Goal: Feedback & Contribution: Submit feedback/report problem

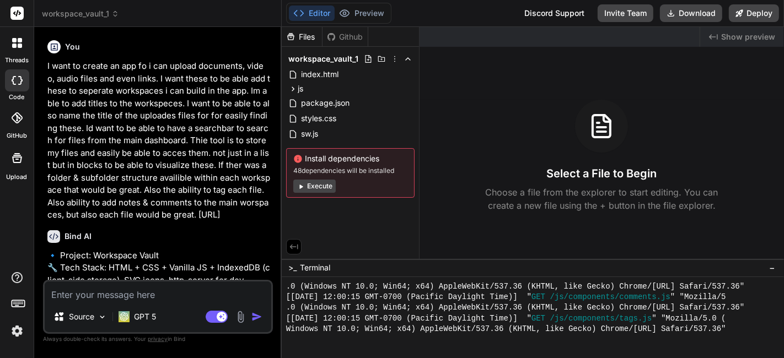
scroll to position [4959, 0]
click at [22, 19] on rect at bounding box center [16, 13] width 13 height 13
click at [19, 40] on icon at bounding box center [20, 40] width 4 height 4
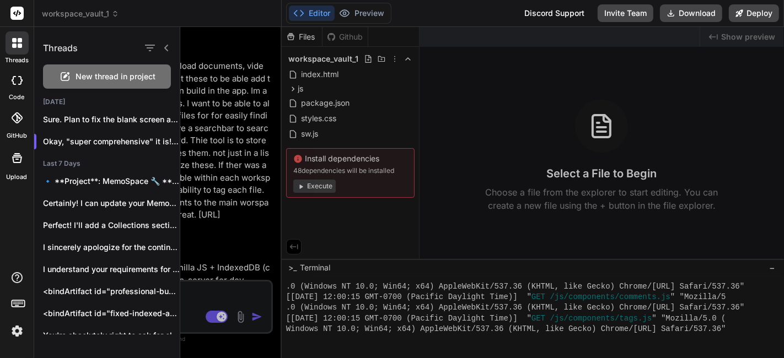
click at [12, 327] on img at bounding box center [17, 331] width 19 height 19
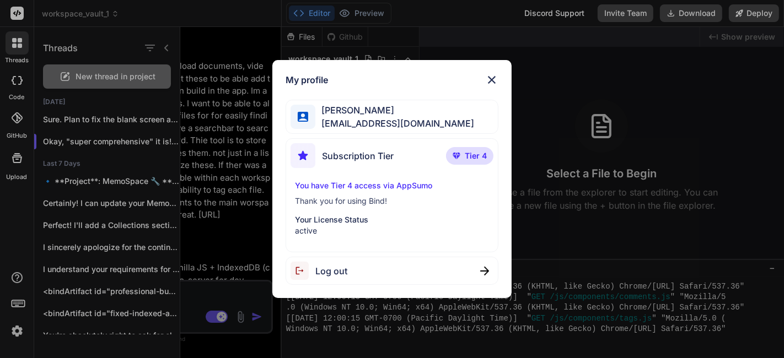
click at [343, 266] on span "Log out" at bounding box center [331, 271] width 32 height 13
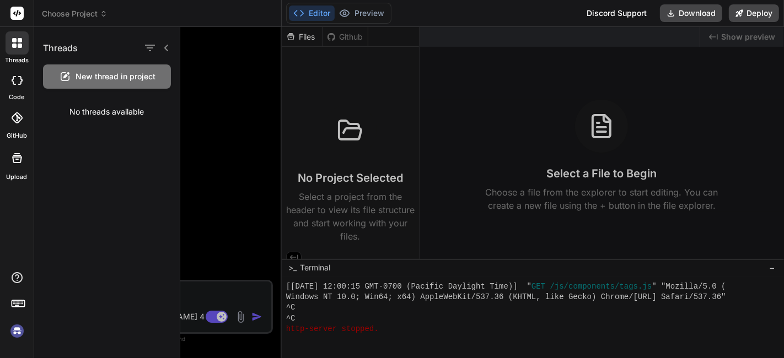
scroll to position [5012, 0]
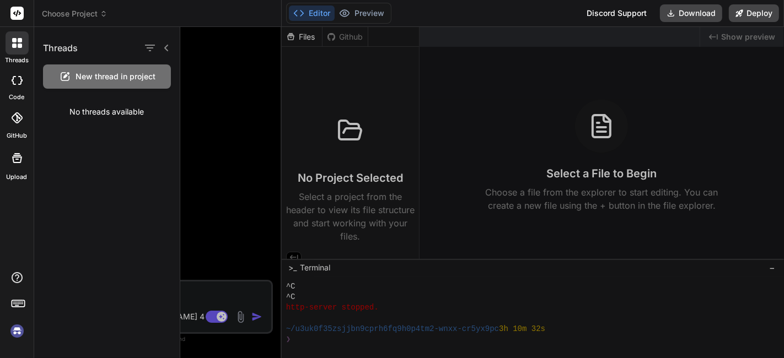
click at [17, 330] on img at bounding box center [17, 331] width 19 height 19
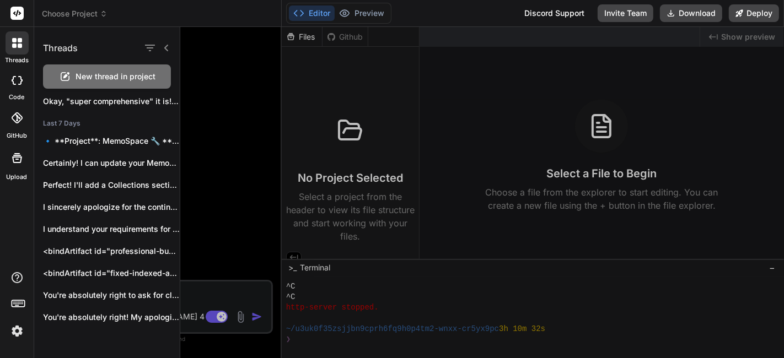
scroll to position [0, 0]
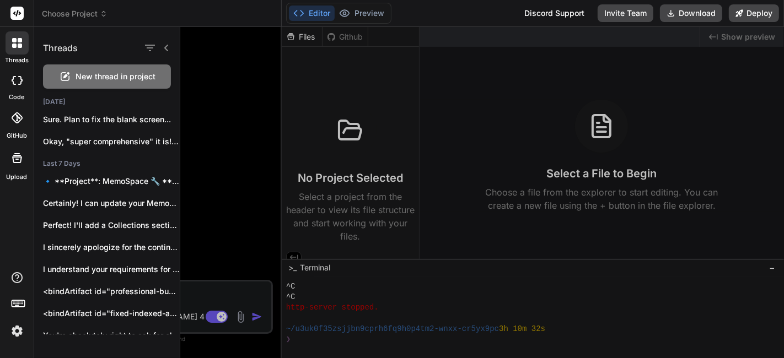
click at [114, 75] on span "New thread in project" at bounding box center [116, 76] width 80 height 11
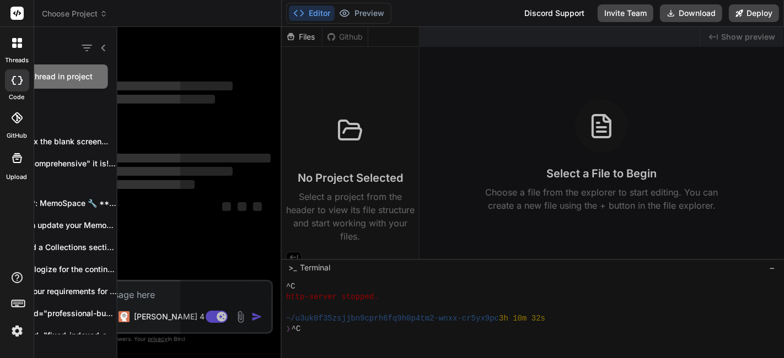
scroll to position [5054, 0]
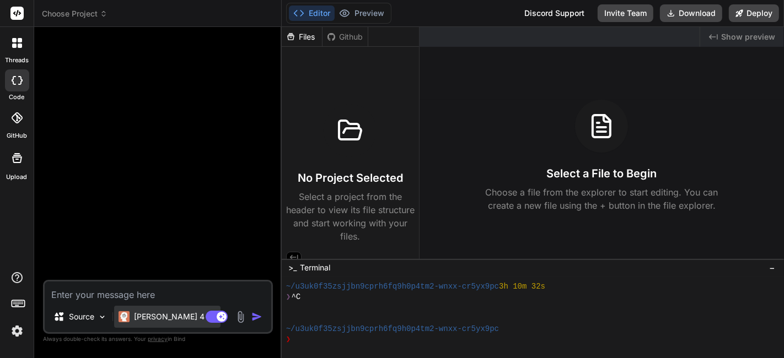
click at [162, 310] on div "[PERSON_NAME] 4 S.." at bounding box center [167, 317] width 106 height 22
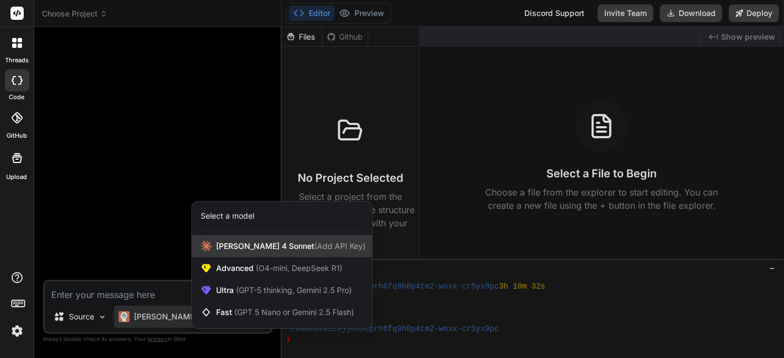
click at [239, 243] on span "[PERSON_NAME] 4 Sonnet (Add API Key)" at bounding box center [290, 246] width 149 height 11
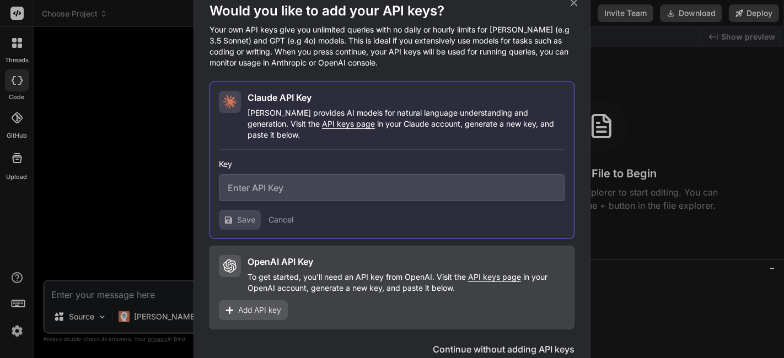
click at [113, 237] on div "Would you like to add your API keys? Your own API keys give you unlimited queri…" at bounding box center [392, 179] width 784 height 358
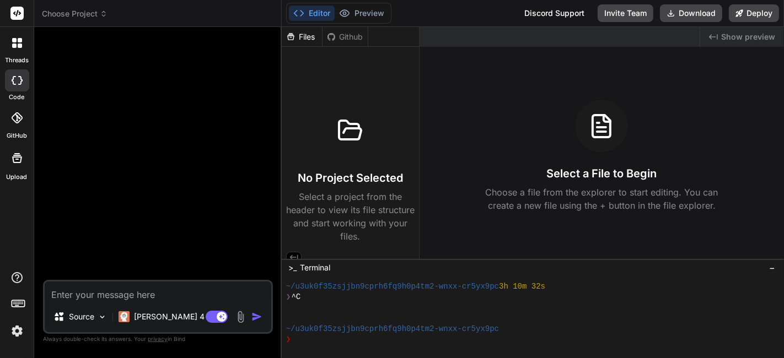
click at [242, 322] on img at bounding box center [240, 317] width 13 height 13
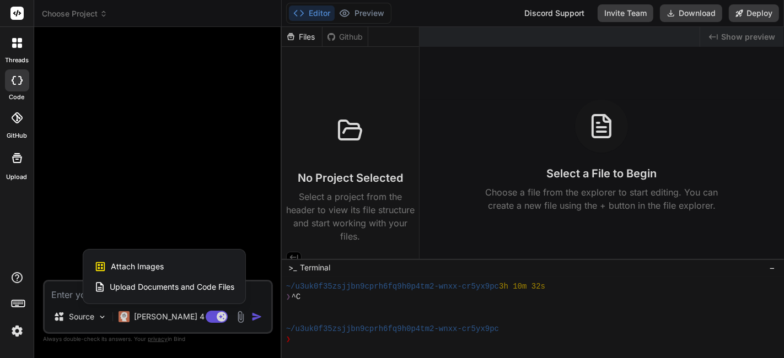
click at [210, 142] on div at bounding box center [392, 179] width 784 height 358
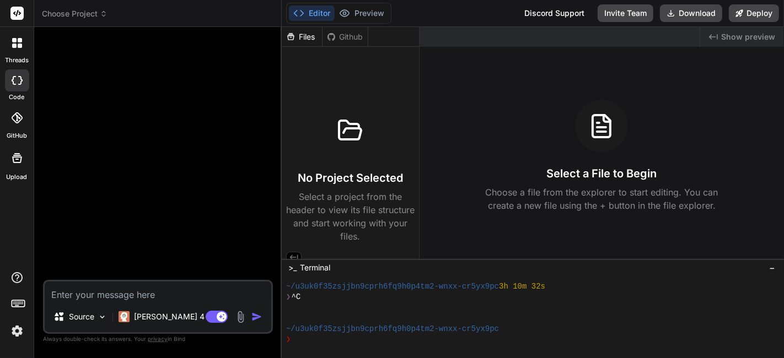
type textarea "x"
click at [183, 287] on textarea at bounding box center [158, 292] width 227 height 20
paste textarea "Lor ip — dolo’s a consect, **adipi-elitsed** doeius, tempor incididu ut lab **e…"
type textarea "Lor ip — dolo’s a consect, **adipi-elitsed** doeius, tempor incididu ut lab **e…"
type textarea "x"
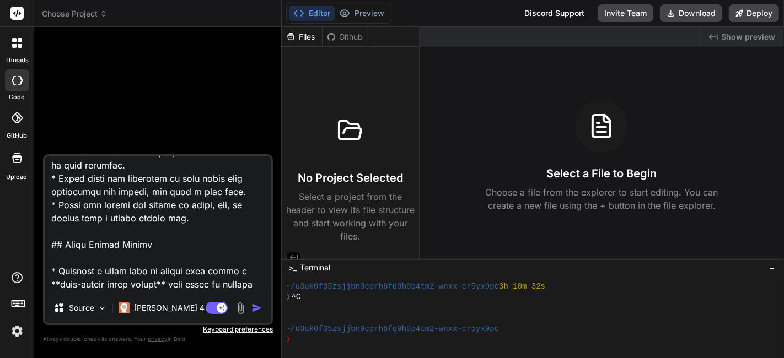
scroll to position [0, 0]
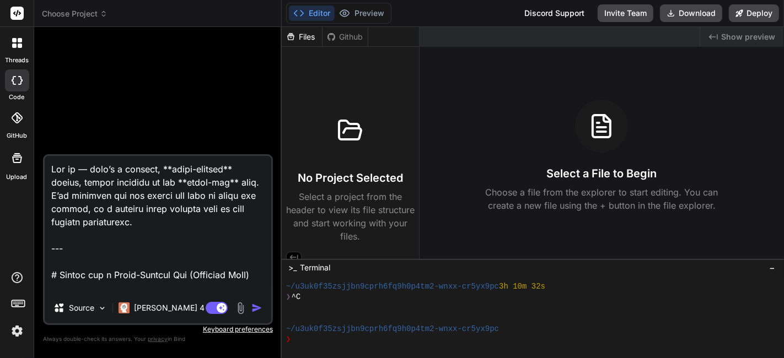
drag, startPoint x: 183, startPoint y: 287, endPoint x: 0, endPoint y: 77, distance: 277.9
click at [0, 77] on div "threads code GitHub Upload Choose Project Created with Pixso. Bind AI Web Searc…" at bounding box center [392, 179] width 784 height 358
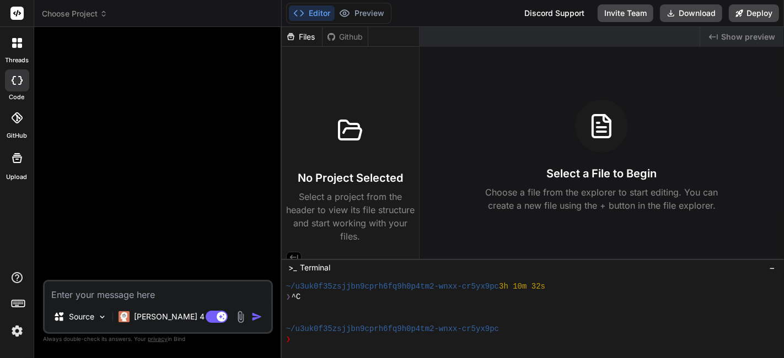
click at [240, 317] on img at bounding box center [240, 317] width 13 height 13
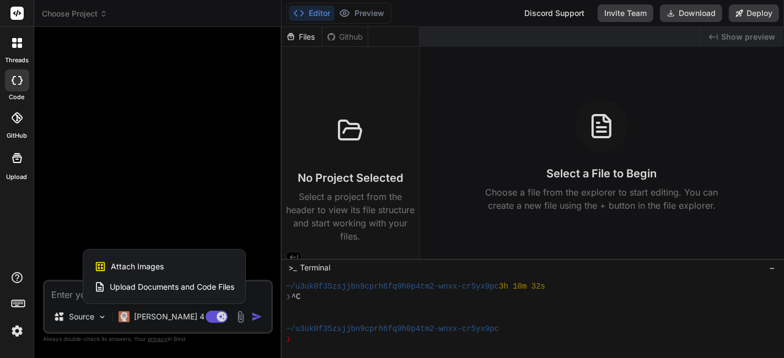
click at [164, 269] on div "Attach Images Image attachments are only supported in Claude and Gemini models." at bounding box center [164, 266] width 140 height 21
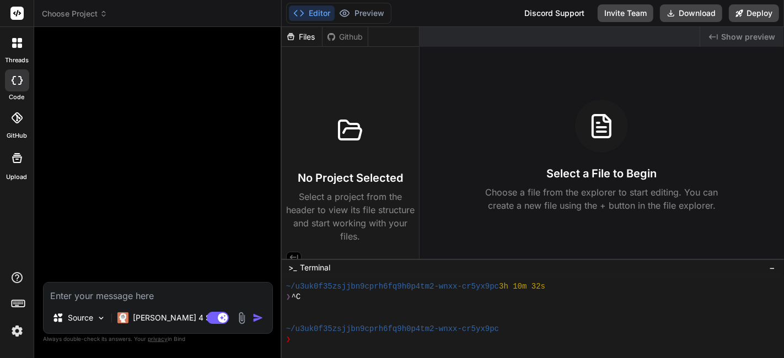
click at [223, 296] on textarea at bounding box center [158, 293] width 229 height 20
click at [239, 319] on img at bounding box center [241, 318] width 13 height 13
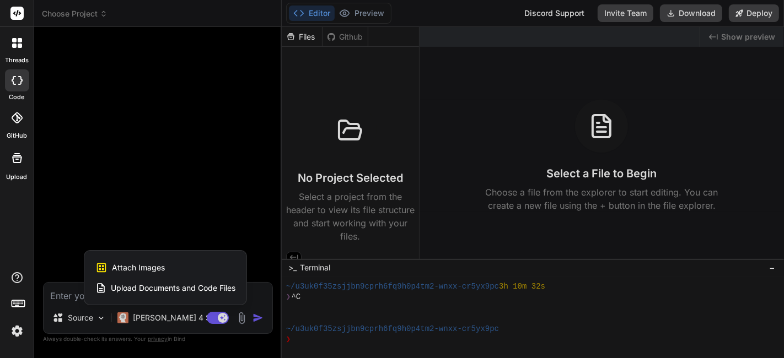
click at [190, 265] on div "Attach Images Image attachments are only supported in Claude and Gemini models." at bounding box center [165, 268] width 140 height 21
type textarea "x"
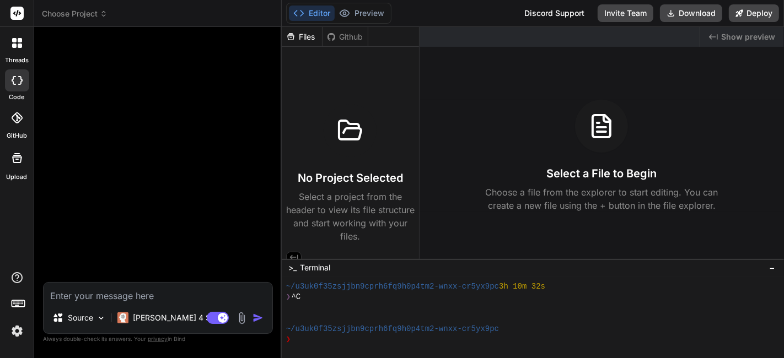
type input "C:\fakepath\20250914_151405_screenshot.png"
type textarea "x"
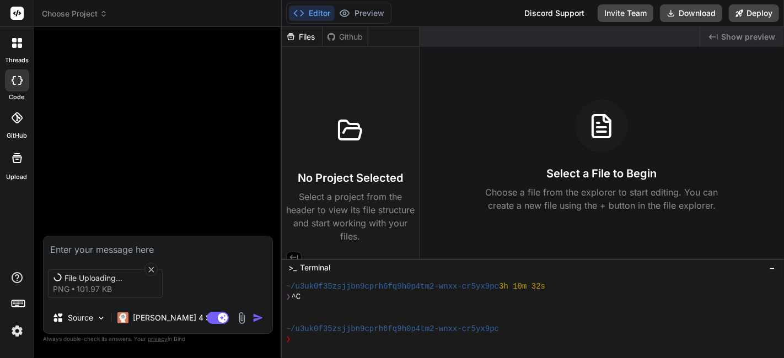
click at [154, 249] on textarea at bounding box center [158, 247] width 229 height 20
type textarea "I"
type textarea "x"
type textarea "I"
type textarea "x"
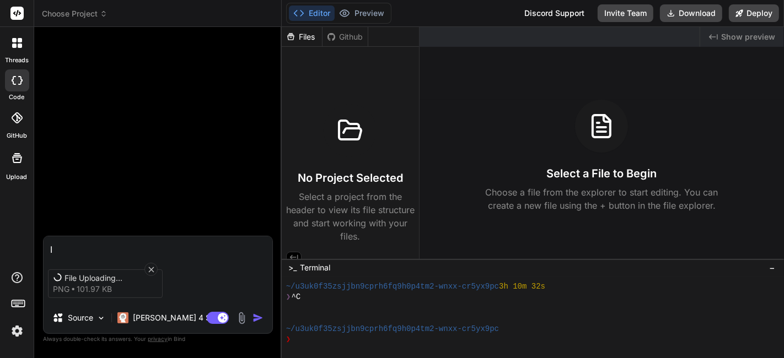
type textarea "I w"
type textarea "x"
type textarea "I wa"
type textarea "x"
type textarea "I wan"
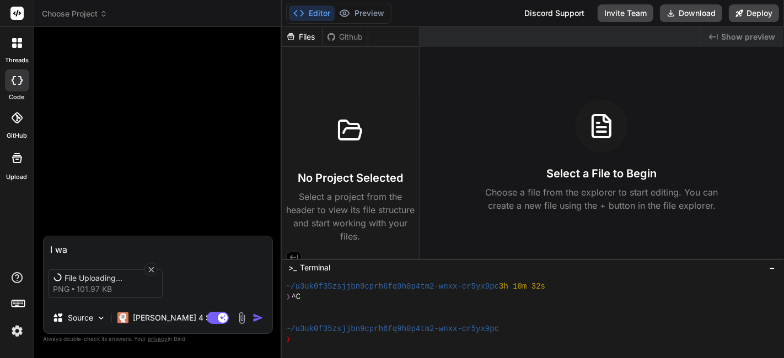
type textarea "x"
type textarea "I want"
type textarea "x"
type textarea "I want"
type textarea "x"
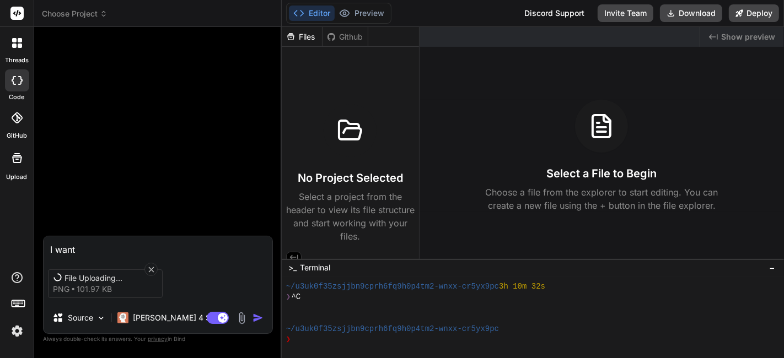
type textarea "I want"
type textarea "x"
type textarea "I wan"
type textarea "x"
type textarea "I wa"
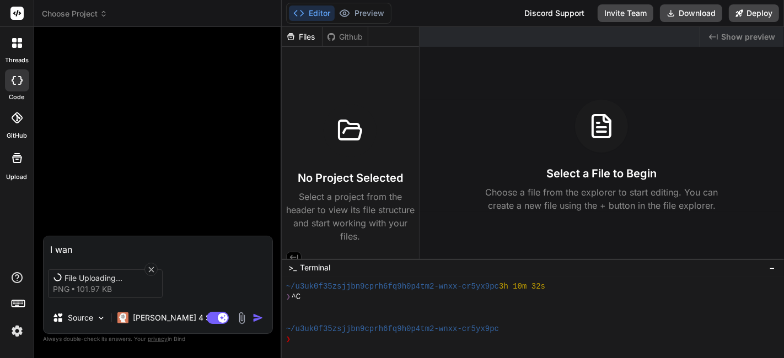
type textarea "x"
type textarea "I w"
type textarea "x"
type textarea "I"
type textarea "x"
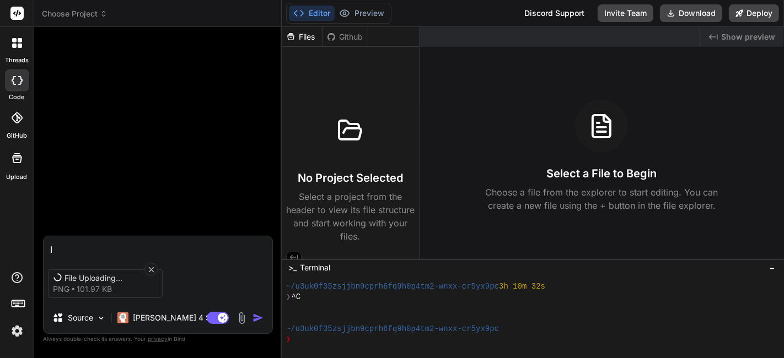
type textarea "I"
type textarea "x"
type textarea "r"
type textarea "x"
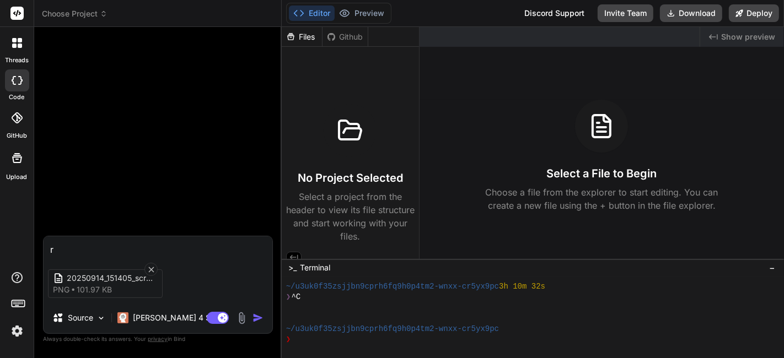
type textarea "re"
type textarea "x"
type textarea "rec"
type textarea "x"
type textarea "recr"
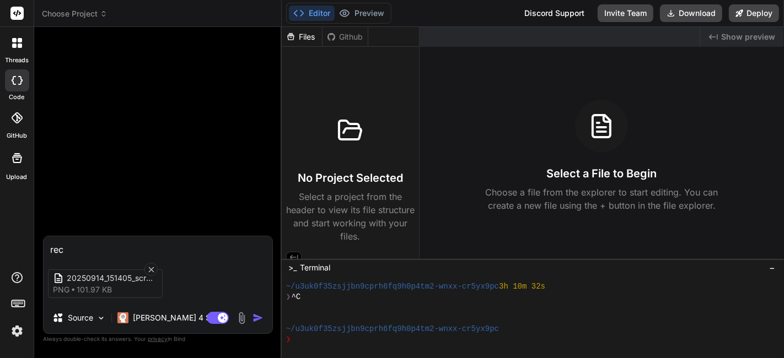
type textarea "x"
type textarea "recra"
type textarea "x"
type textarea "recr"
type textarea "x"
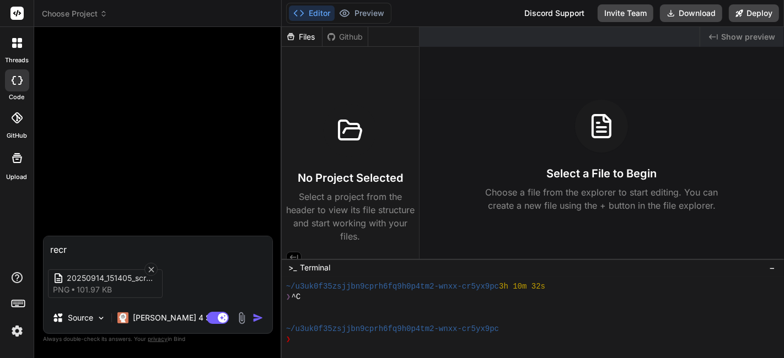
type textarea "recre"
type textarea "x"
type textarea "recrea"
type textarea "x"
type textarea "recreat"
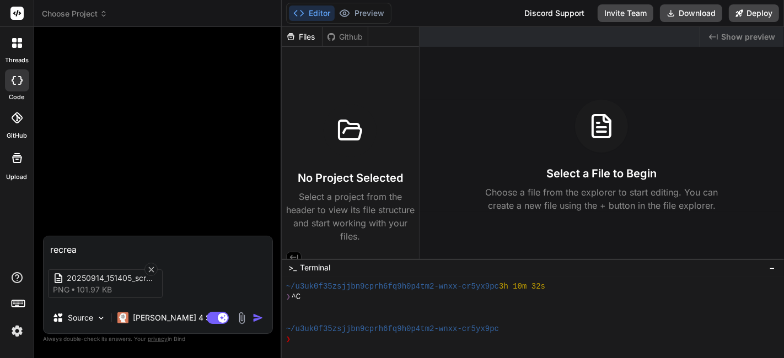
type textarea "x"
type textarea "recreate"
type textarea "x"
type textarea "recreate"
type textarea "x"
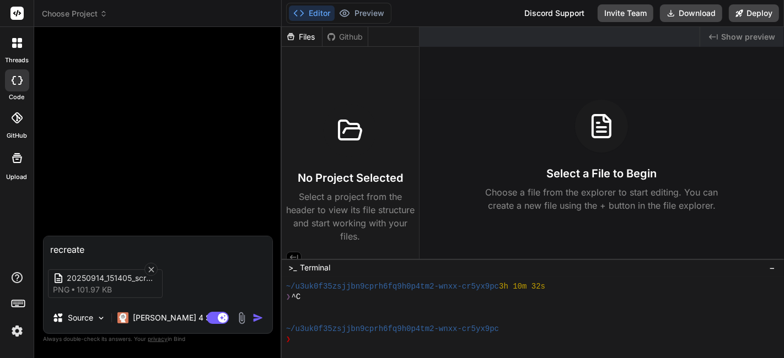
type textarea "recreate t"
type textarea "x"
type textarea "recreate th"
type textarea "x"
type textarea "recreate thi"
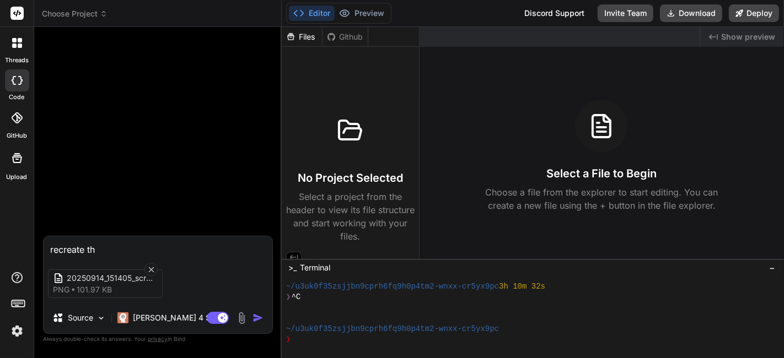
type textarea "x"
type textarea "recreate this"
type textarea "x"
type textarea "recreate this"
type textarea "x"
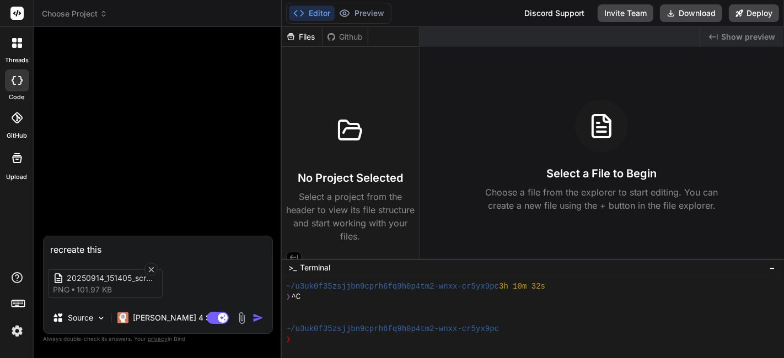
type textarea "recreate this a"
type textarea "x"
type textarea "recreate this ap"
type textarea "x"
type textarea "recreate this app"
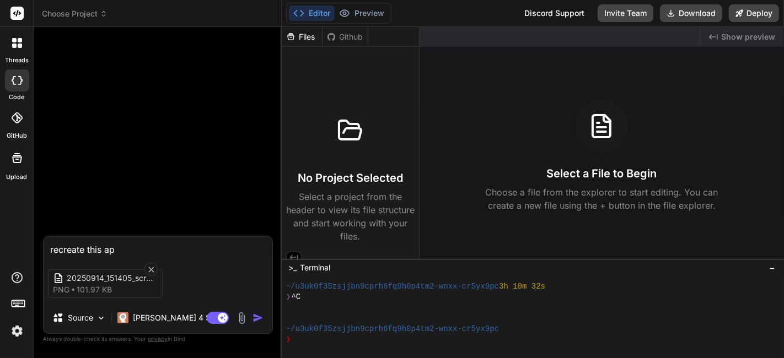
type textarea "x"
type textarea "recreate this apps"
type textarea "x"
type textarea "recreate this apps"
type textarea "x"
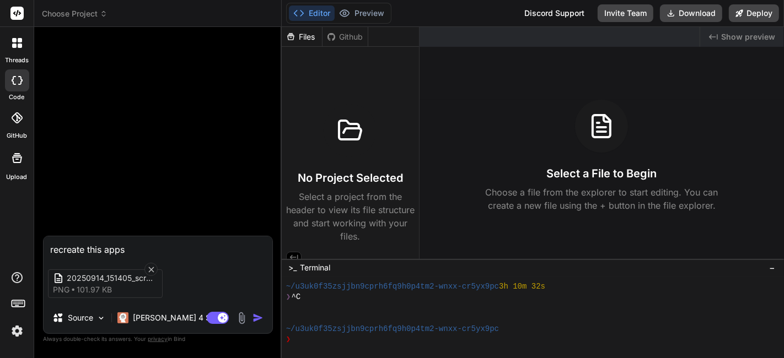
type textarea "recreate this apps d"
type textarea "x"
type textarea "recreate this apps da"
type textarea "x"
type textarea "recreate this apps das"
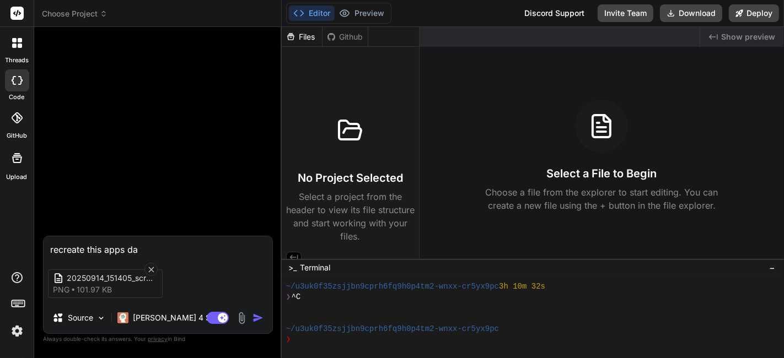
type textarea "x"
type textarea "recreate this apps dash"
type textarea "x"
type textarea "recreate this apps dashb"
type textarea "x"
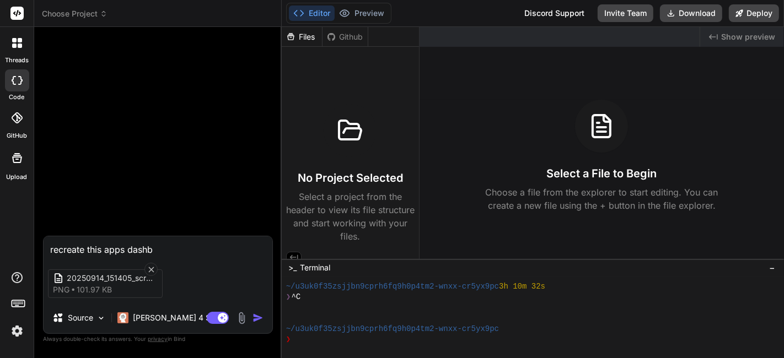
type textarea "recreate this apps dashbo"
type textarea "x"
type textarea "recreate this apps dashboa"
type textarea "x"
type textarea "recreate this apps dashboar"
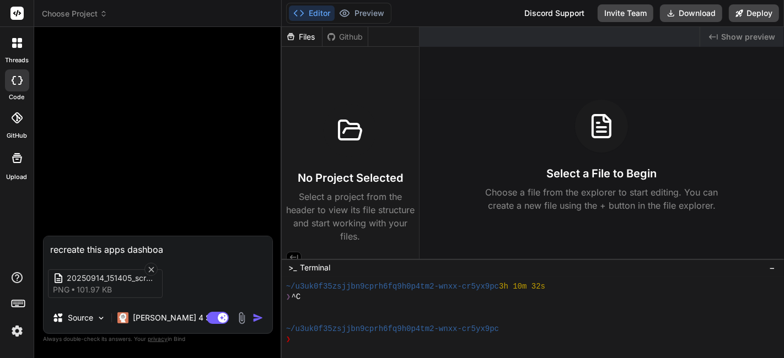
type textarea "x"
type textarea "recreate this apps dashboard"
type textarea "x"
type textarea "recreate this apps dashboard."
type textarea "x"
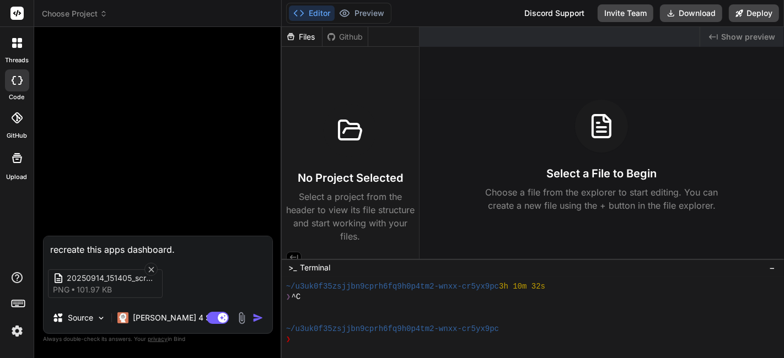
type textarea "recreate this apps dashboard."
type textarea "x"
type textarea "recreate this apps dashboard. i"
type textarea "x"
type textarea "recreate this apps dashboard. i"
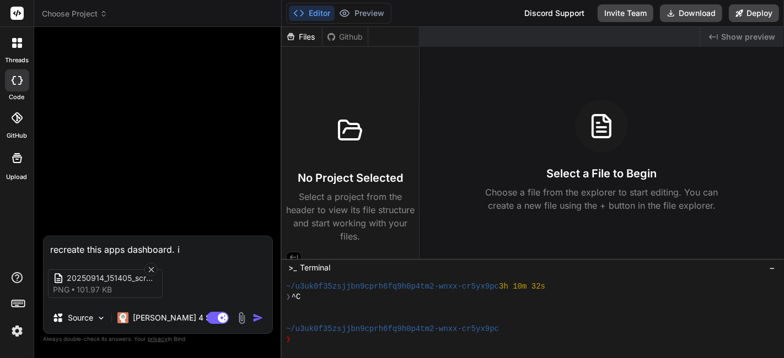
type textarea "x"
type textarea "recreate this apps dashboard. i w"
type textarea "x"
type textarea "recreate this apps dashboard. i [GEOGRAPHIC_DATA]"
type textarea "x"
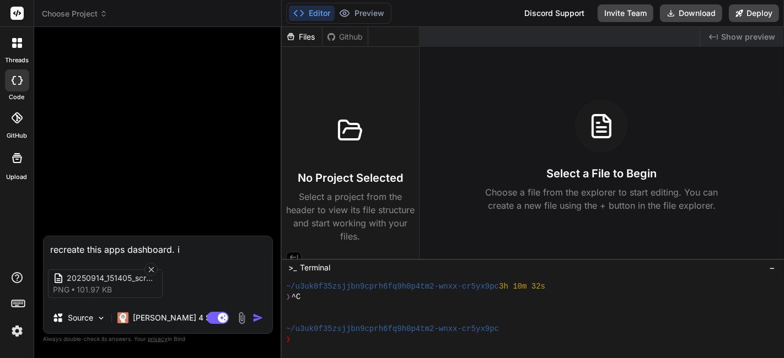
type textarea "recreate this apps dashboard. i wil"
type textarea "x"
type textarea "recreate this apps dashboard. i will"
type textarea "x"
type textarea "recreate this apps dashboard. i will"
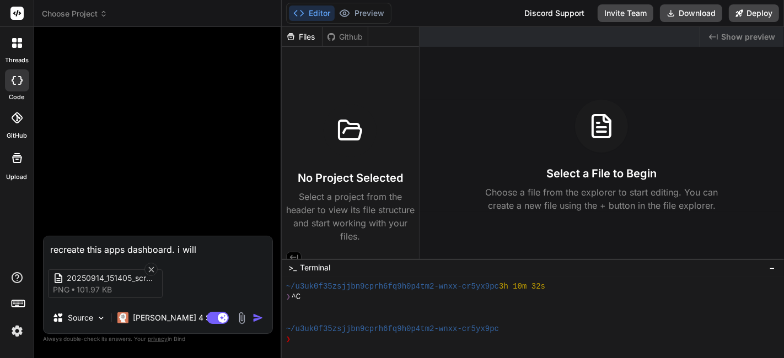
type textarea "x"
type textarea "recreate this apps dashboard. i will b"
type textarea "x"
type textarea "recreate this apps dashboard. i will be"
type textarea "x"
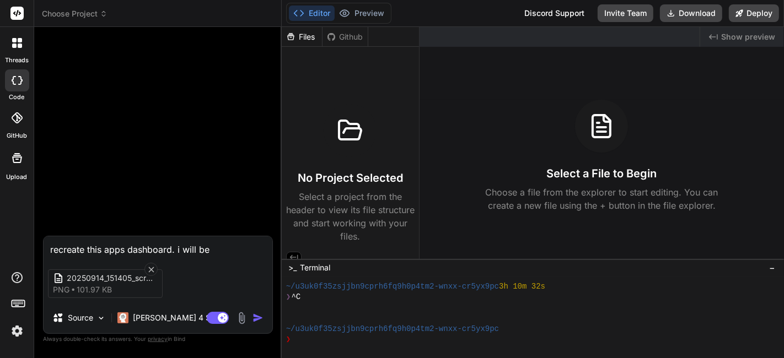
type textarea "recreate this apps dashboard. i will be"
type textarea "x"
type textarea "recreate this apps dashboard. i will be a"
type textarea "x"
type textarea "recreate this apps dashboard. i will be a"
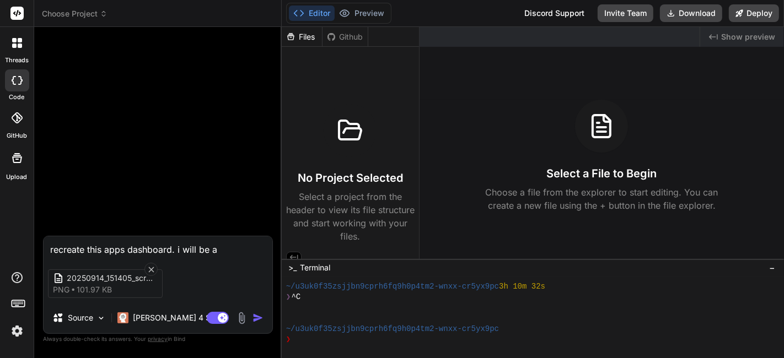
type textarea "x"
type textarea "recreate this apps dashboard. i will be a f"
type textarea "x"
type textarea "recreate this apps dashboard. i will be a fi"
type textarea "x"
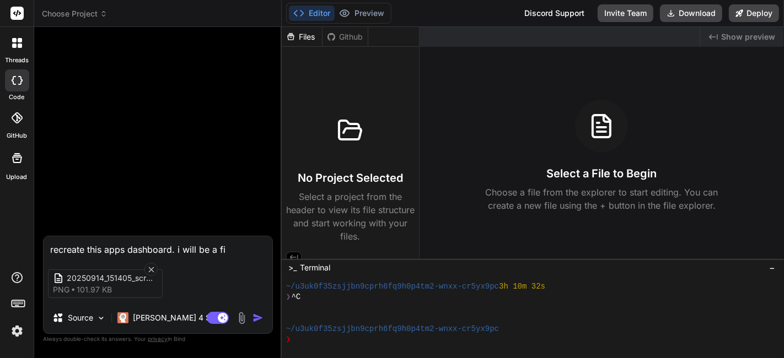
type textarea "recreate this apps dashboard. i will be a fil"
type textarea "x"
type textarea "recreate this apps dashboard. i will be a file"
type textarea "x"
type textarea "recreate this apps dashboard. i will be a file"
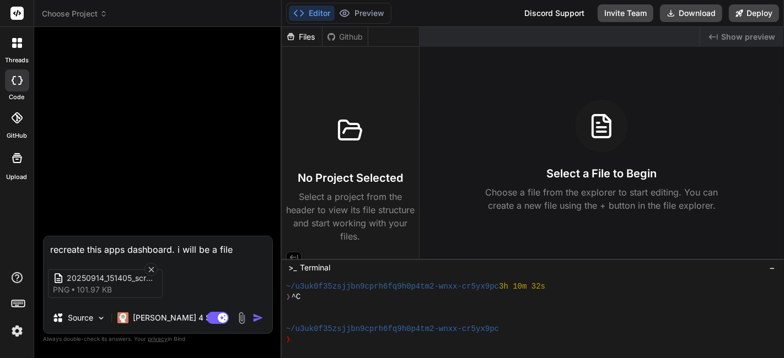
type textarea "x"
type textarea "recreate this apps dashboard. i will be a file m"
type textarea "x"
type textarea "recreate this apps dashboard. i will be a file ma"
type textarea "x"
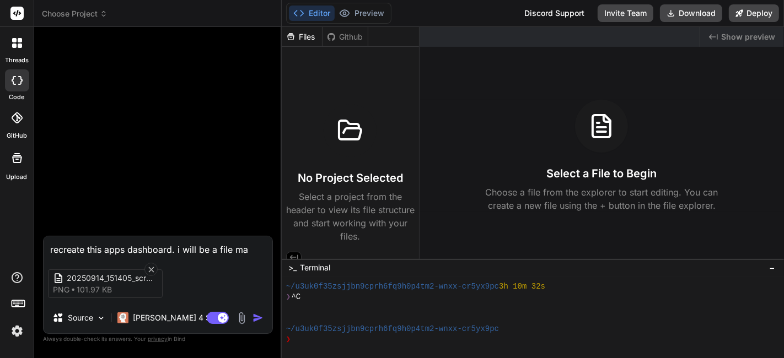
type textarea "recreate this apps dashboard. i will be a file man"
type textarea "x"
type textarea "recreate this apps dashboard. i will be a file mana"
type textarea "x"
type textarea "recreate this apps dashboard. i will be a file manag"
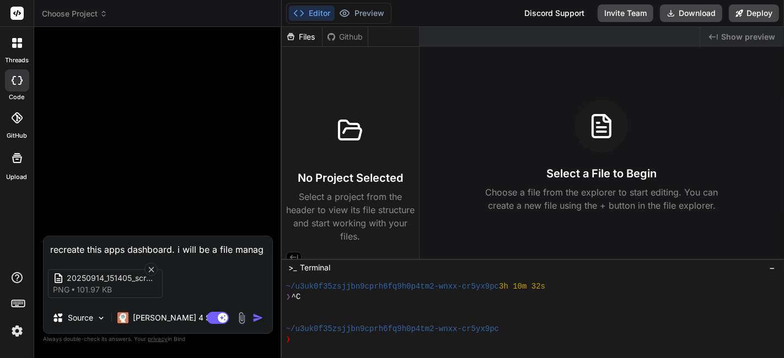
type textarea "x"
type textarea "recreate this apps dashboard. i will be a file manage"
type textarea "x"
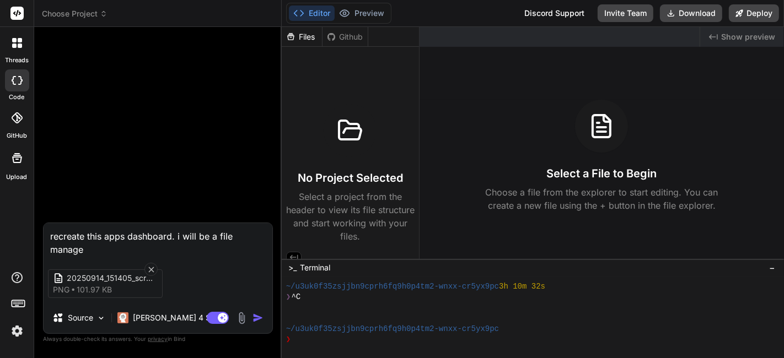
type textarea "recreate this apps dashboard. i will be a file managem"
type textarea "x"
type textarea "recreate this apps dashboard. i will be a file manageme"
type textarea "x"
type textarea "recreate this apps dashboard. i will be a file managemen"
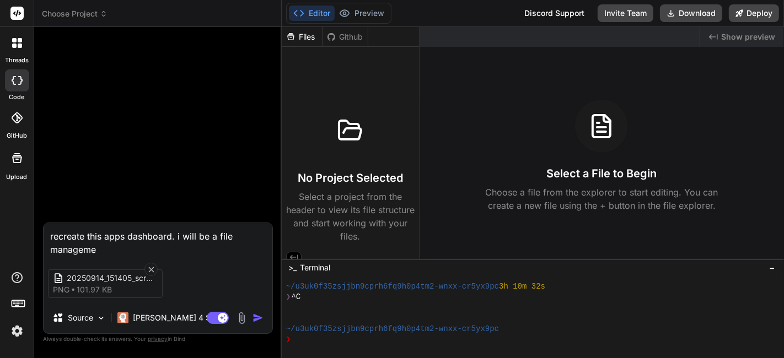
type textarea "x"
type textarea "recreate this apps dashboard. i will be a file management"
type textarea "x"
type textarea "recreate this apps dashboard. i will be a file management"
type textarea "x"
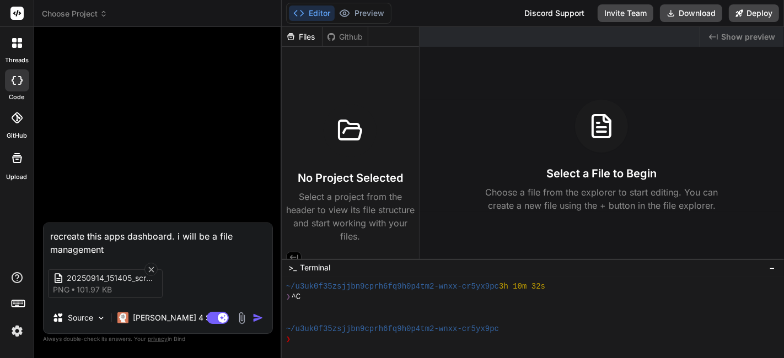
type textarea "recreate this apps dashboard. i will be a file management s"
type textarea "x"
type textarea "recreate this apps dashboard. i will be a file management sy"
type textarea "x"
type textarea "recreate this apps dashboard. i will be a file management sys"
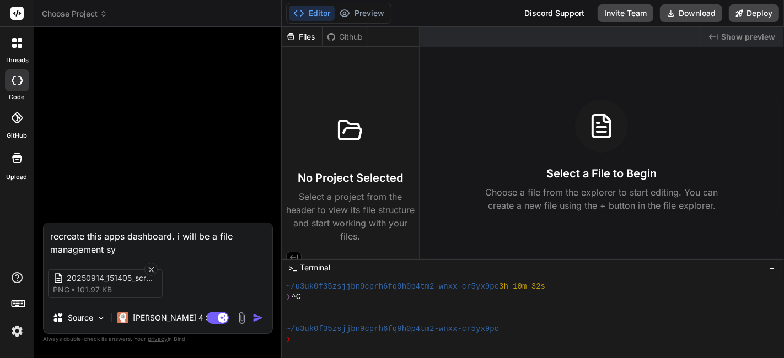
type textarea "x"
type textarea "recreate this apps dashboard. i will be a file management syst"
type textarea "x"
type textarea "recreate this apps dashboard. i will be a file management syste"
type textarea "x"
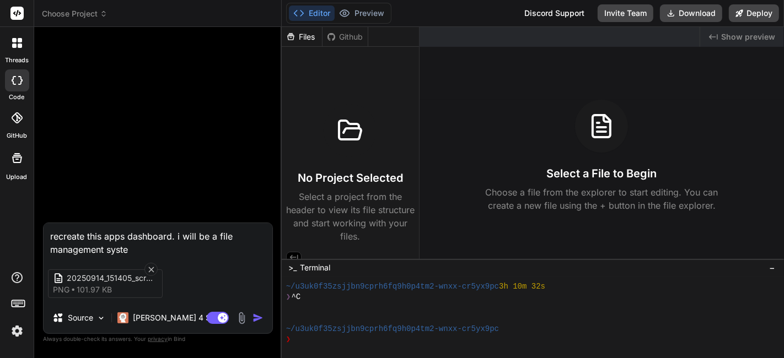
type textarea "recreate this apps dashboard. i will be a file management system"
type textarea "x"
type textarea "recreate this apps dashboard. i will be a file management system"
type textarea "x"
type textarea "recreate this apps dashboard. i will be a file management system c"
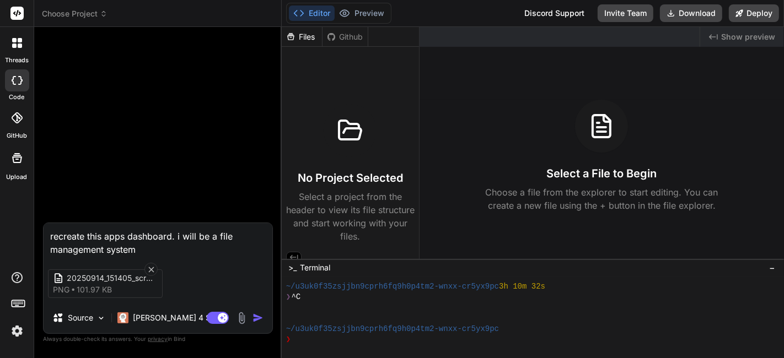
type textarea "x"
type textarea "recreate this apps dashboard. i will be a file management system"
type textarea "x"
type textarea "recreate this apps dashboard. i will be a file management system f"
type textarea "x"
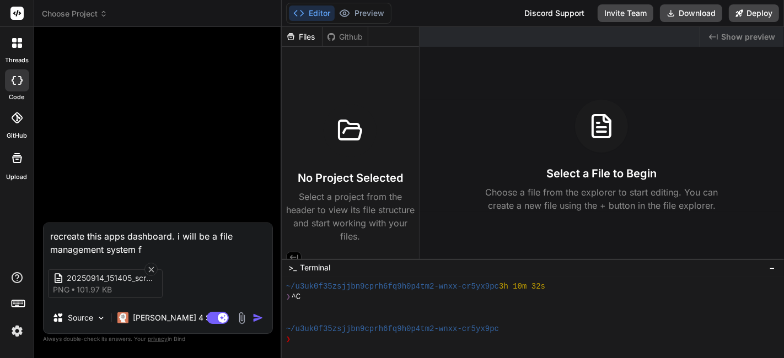
type textarea "recreate this apps dashboard. i will be a file management system fo"
type textarea "x"
type textarea "recreate this apps dashboard. i will be a file management system for"
type textarea "x"
type textarea "recreate this apps dashboard. i will be a file management system for"
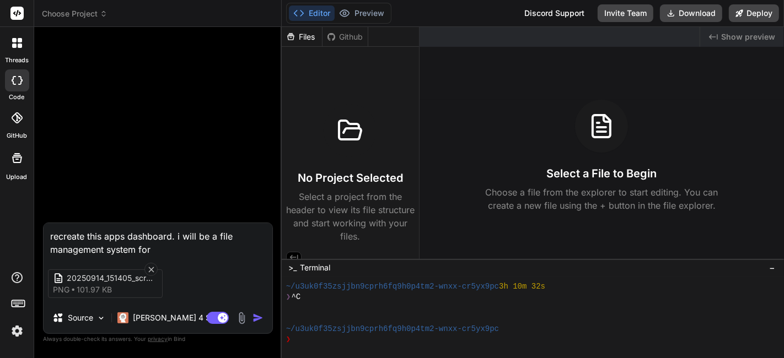
type textarea "x"
type textarea "recreate this apps dashboard. i will be a file management system for u"
type textarea "x"
type textarea "recreate this apps dashboard. i will be a file management system for up"
type textarea "x"
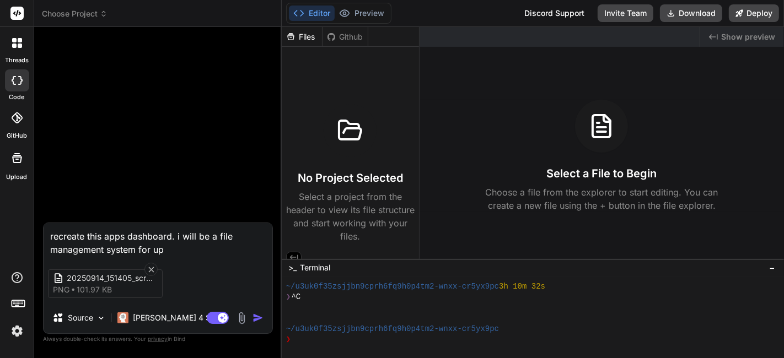
type textarea "recreate this apps dashboard. i will be a file management system for upl"
type textarea "x"
type textarea "recreate this apps dashboard. i will be a file management system for uplo"
type textarea "x"
type textarea "recreate this apps dashboard. i will be a file management system for uploa"
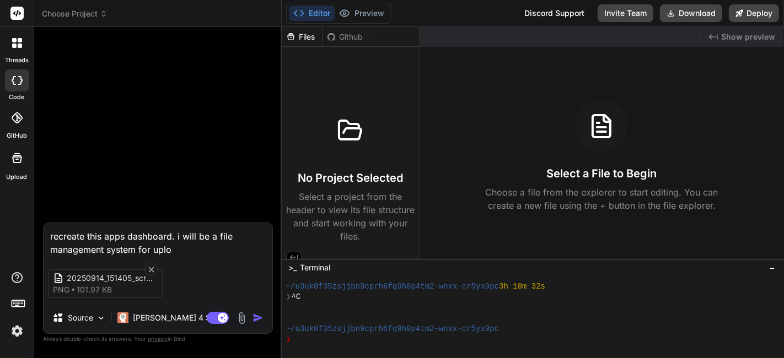
type textarea "x"
type textarea "recreate this apps dashboard. i will be a file management system for upload"
type textarea "x"
type textarea "recreate this apps dashboard. i will be a file management system for uploadi"
type textarea "x"
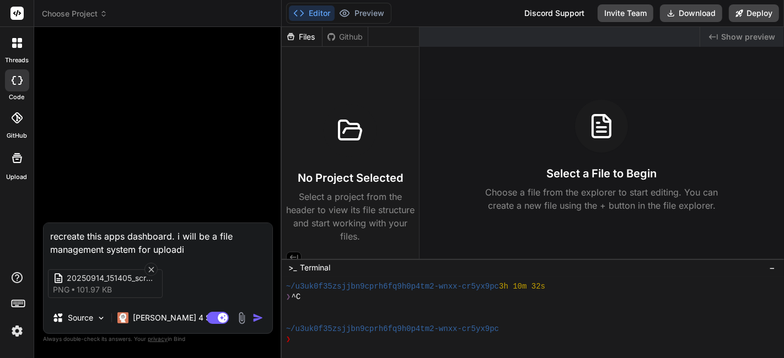
type textarea "recreate this apps dashboard. i will be a file management system for uploadin"
type textarea "x"
type textarea "recreate this apps dashboard. i will be a file management system for uploading"
type textarea "x"
type textarea "recreate this apps dashboard. i will be a file management system for uploading"
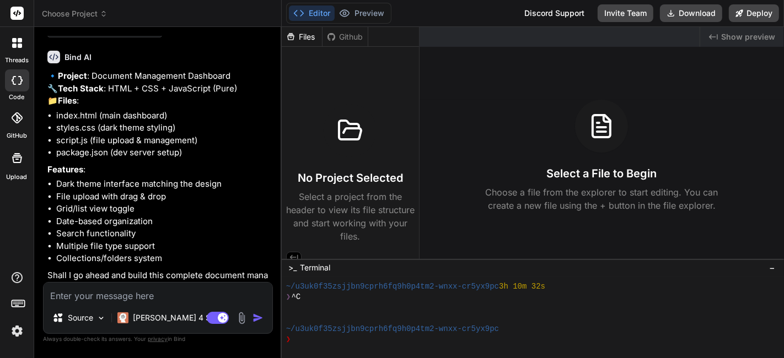
scroll to position [119, 0]
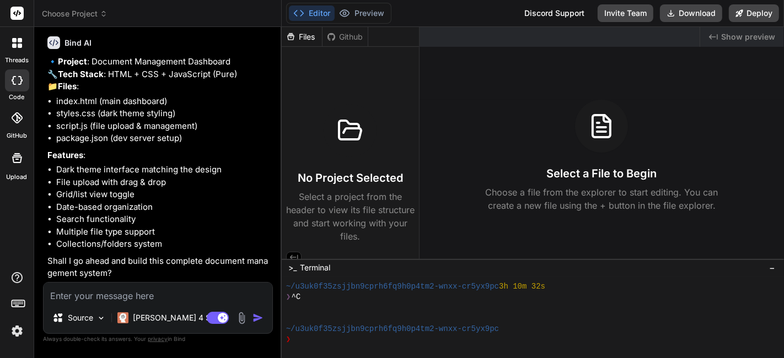
click at [94, 301] on textarea at bounding box center [158, 293] width 229 height 20
click at [258, 317] on img "button" at bounding box center [258, 318] width 11 height 11
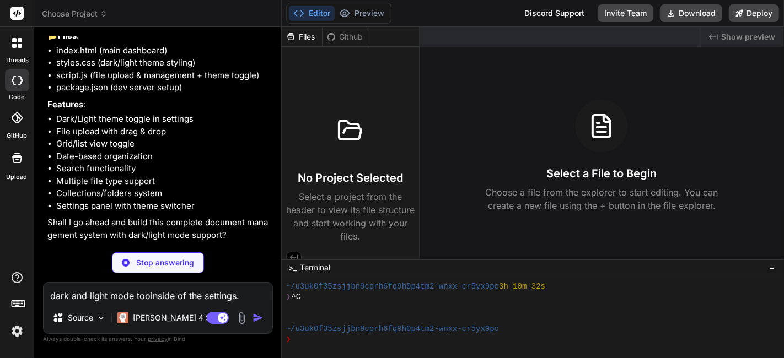
scroll to position [447, 0]
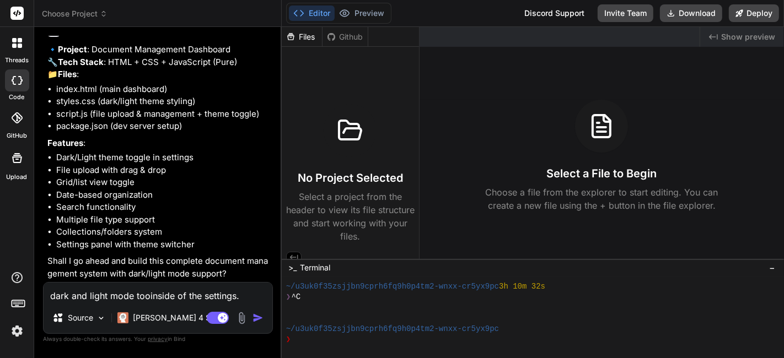
click at [98, 302] on textarea "dark and light mode tooinside of the settings." at bounding box center [158, 293] width 229 height 20
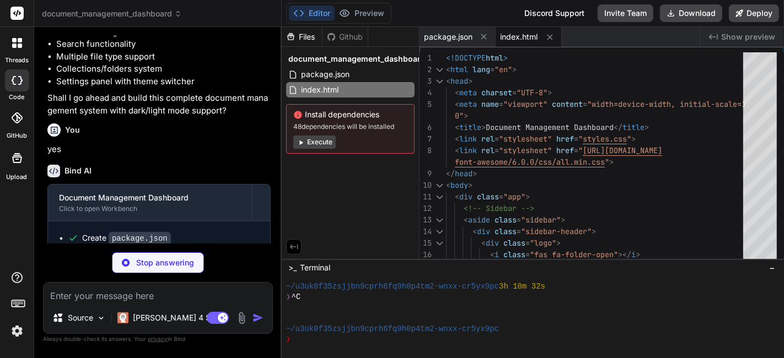
scroll to position [655, 0]
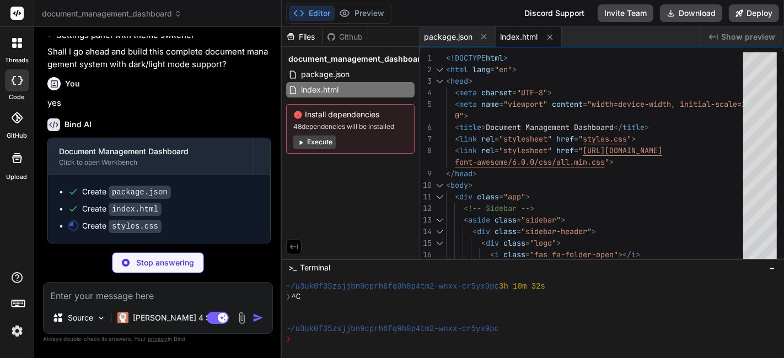
click at [16, 331] on img at bounding box center [17, 331] width 19 height 19
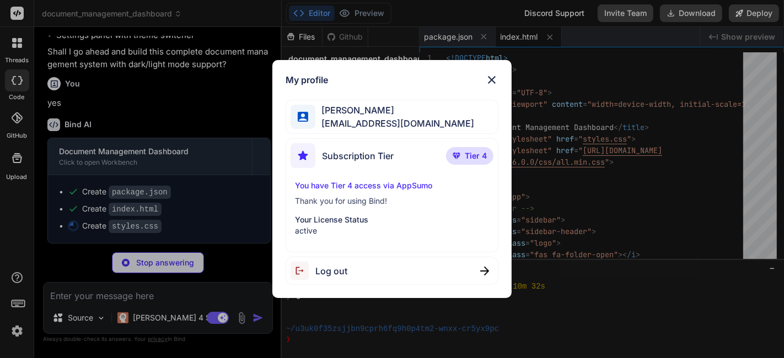
click at [19, 335] on div "My profile [PERSON_NAME] [EMAIL_ADDRESS][DOMAIN_NAME] Subscription Tier Tier 4 …" at bounding box center [392, 179] width 784 height 358
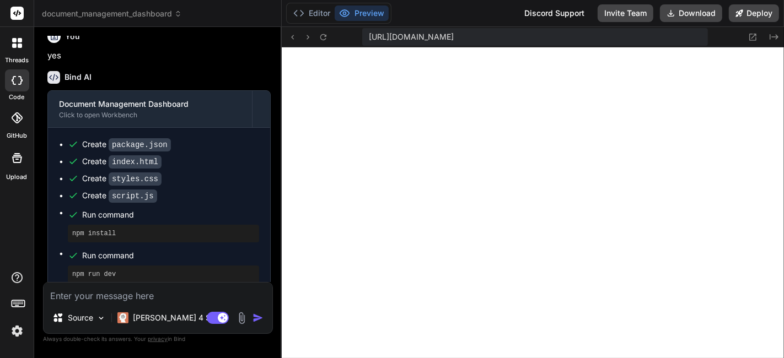
scroll to position [5617, 0]
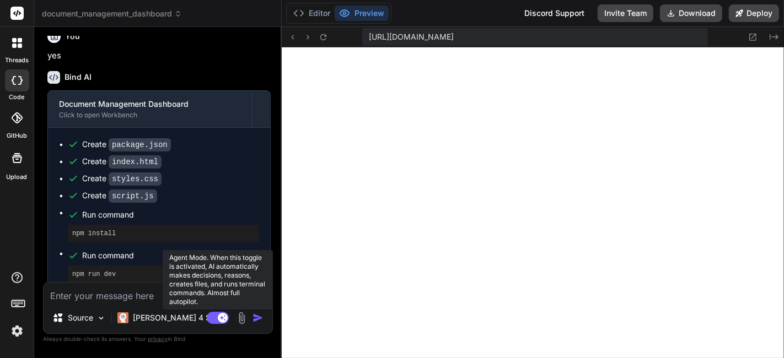
click at [211, 322] on rect at bounding box center [218, 318] width 22 height 12
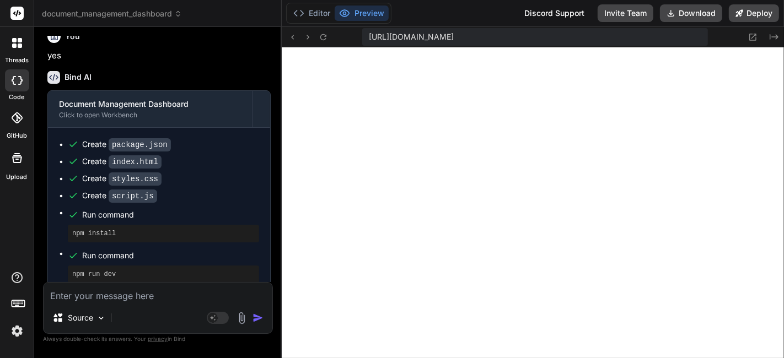
click at [180, 300] on textarea at bounding box center [158, 293] width 229 height 20
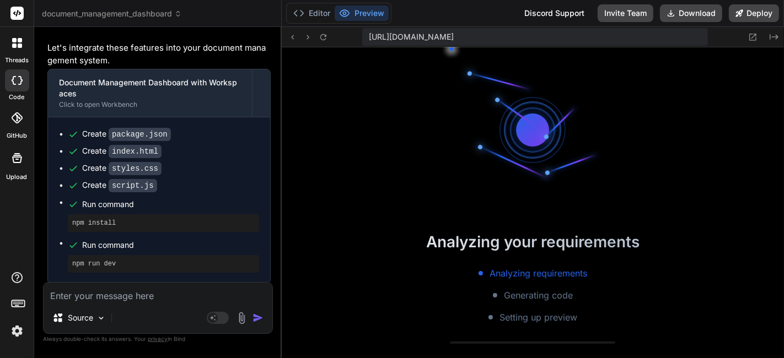
scroll to position [6286, 0]
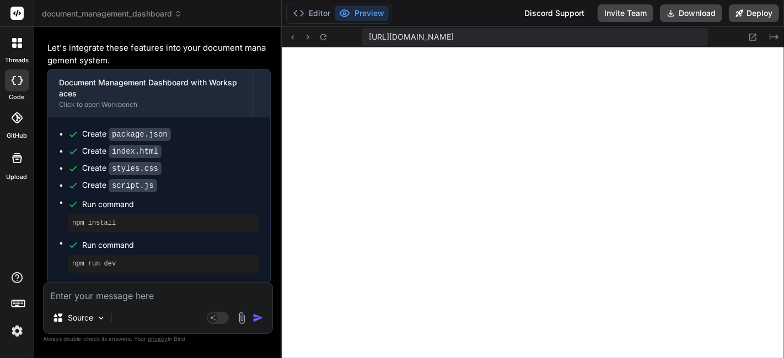
click at [137, 295] on textarea at bounding box center [158, 293] width 229 height 20
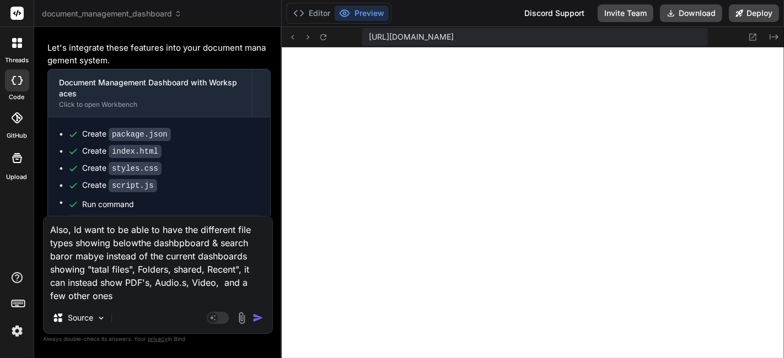
click at [141, 283] on textarea "Also, Id want to be able to have the different file types showing belowthe dash…" at bounding box center [158, 260] width 229 height 86
click at [149, 296] on textarea "Also, Id want to be able to have the different file types showing belowthe dash…" at bounding box center [158, 260] width 229 height 86
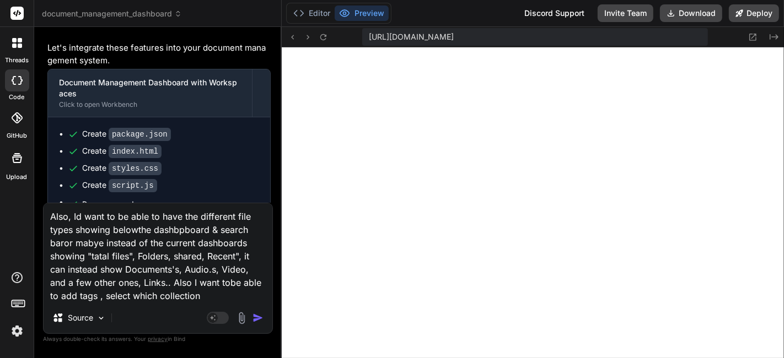
click at [104, 293] on textarea "Also, Id want to be able to have the different file types showing belowthe dash…" at bounding box center [158, 252] width 229 height 99
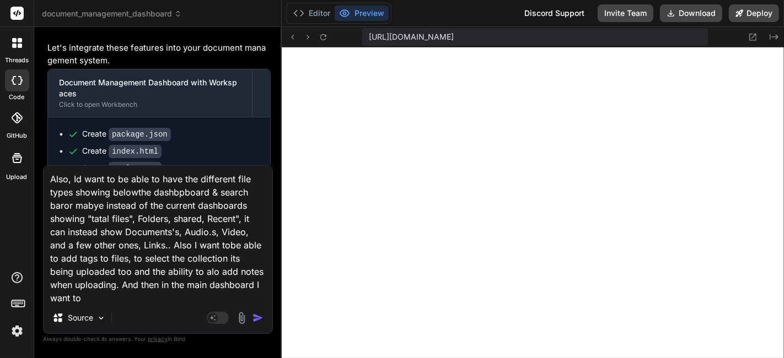
scroll to position [1, 0]
click at [149, 284] on textarea "Also, Id want to be able to have the different file types showing belowthe dash…" at bounding box center [158, 234] width 229 height 137
click at [236, 284] on textarea "Also, Id want to be able to have the different file types showing belowthe dash…" at bounding box center [158, 234] width 229 height 137
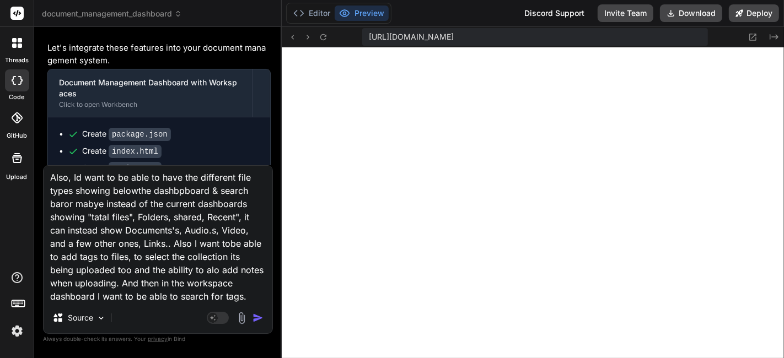
click at [244, 299] on textarea "Also, Id want to be able to have the different file types showing belowthe dash…" at bounding box center [158, 234] width 229 height 137
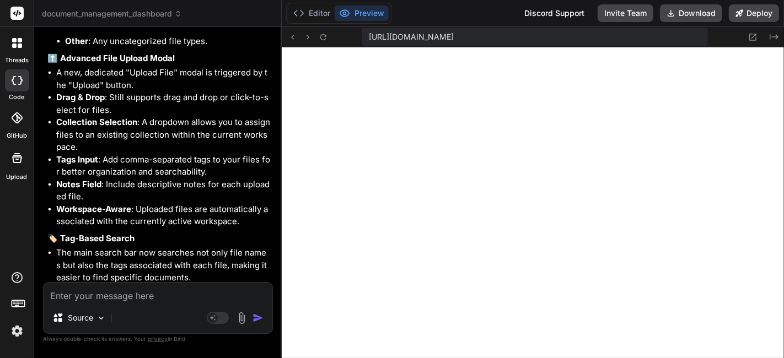
scroll to position [3453, 0]
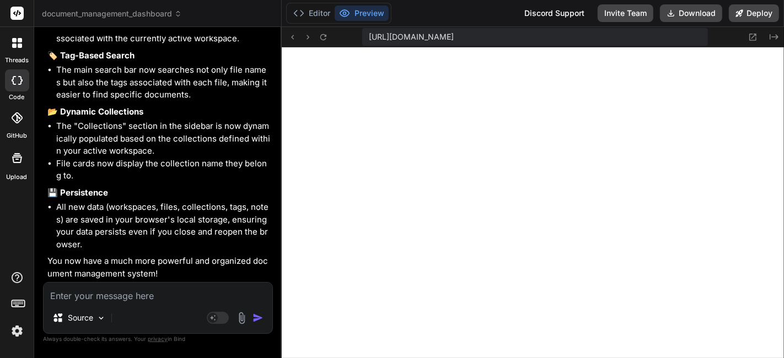
click at [167, 292] on textarea at bounding box center [158, 293] width 229 height 20
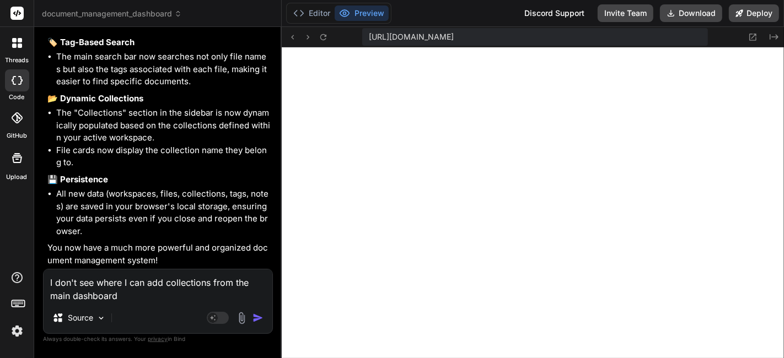
scroll to position [3467, 0]
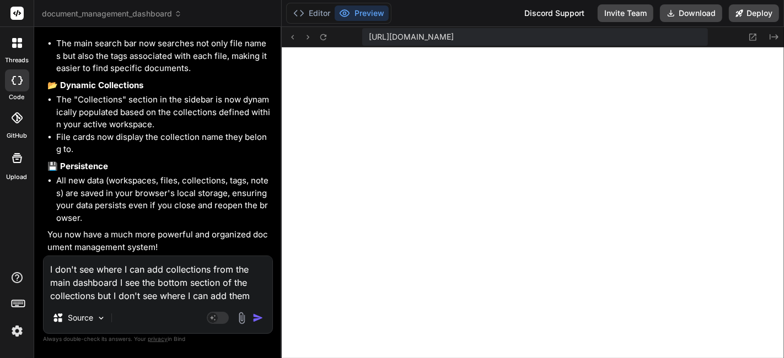
click at [256, 300] on textarea "I don't see where I can add collections from the main dashboard I see the botto…" at bounding box center [158, 279] width 229 height 46
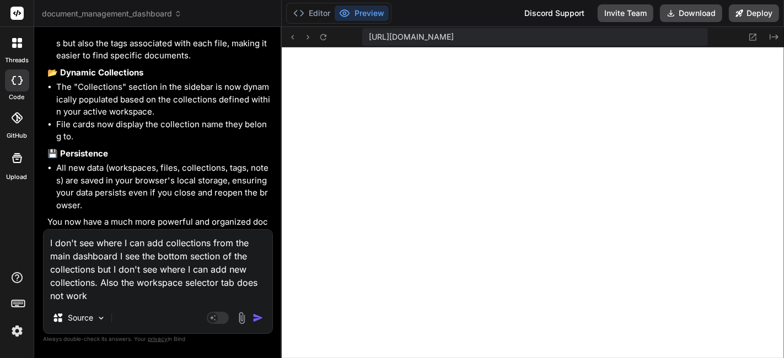
click at [205, 296] on textarea "I don't see where I can add collections from the main dashboard I see the botto…" at bounding box center [158, 266] width 229 height 73
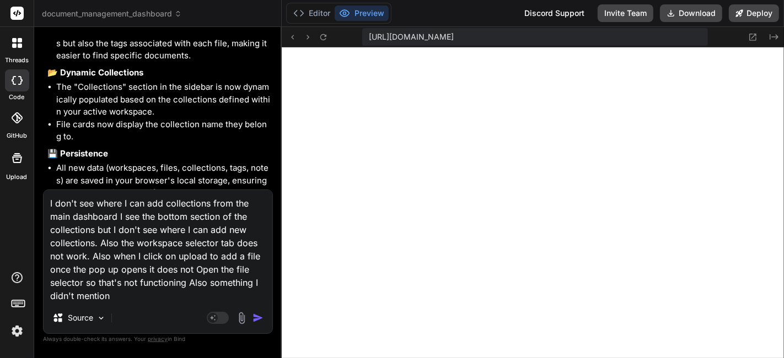
click at [187, 283] on textarea "I don't see where I can add collections from the main dashboard I see the botto…" at bounding box center [158, 246] width 229 height 112
click at [174, 292] on textarea "I don't see where I can add collections from the main dashboard I see the botto…" at bounding box center [158, 246] width 229 height 112
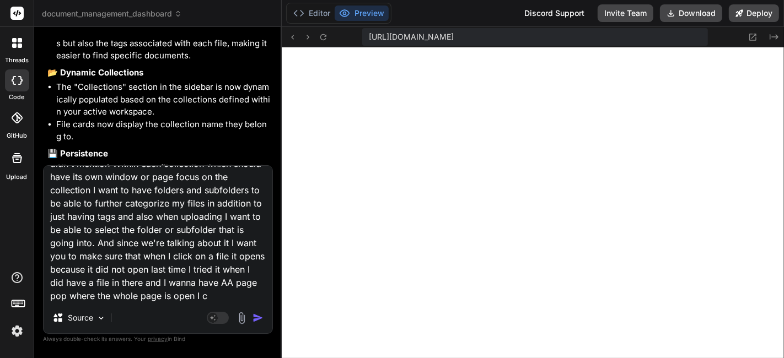
scroll to position [108, 0]
click at [61, 302] on textarea "I don't see where I can add collections from the main dashboard I see the botto…" at bounding box center [158, 234] width 229 height 137
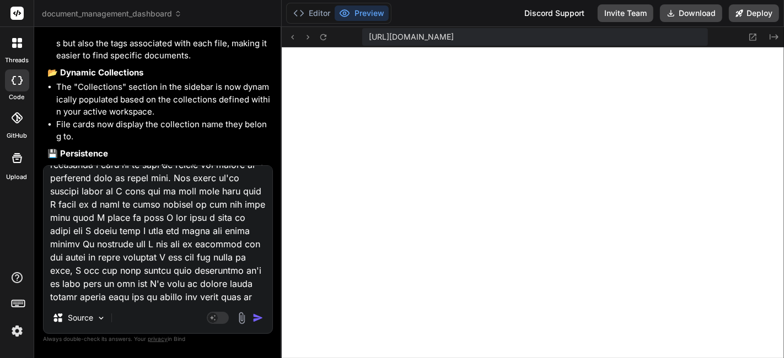
scroll to position [186, 0]
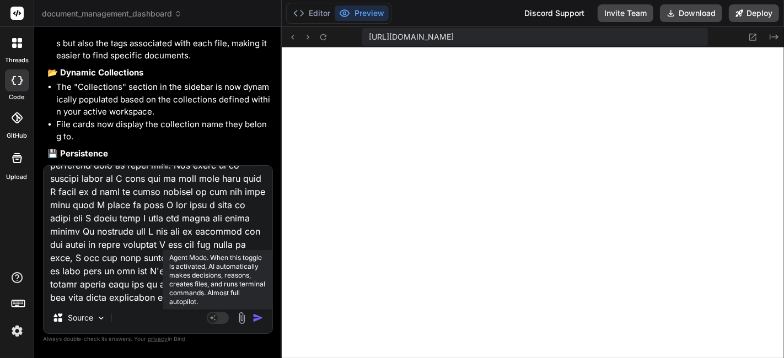
click at [221, 314] on rect at bounding box center [218, 318] width 22 height 12
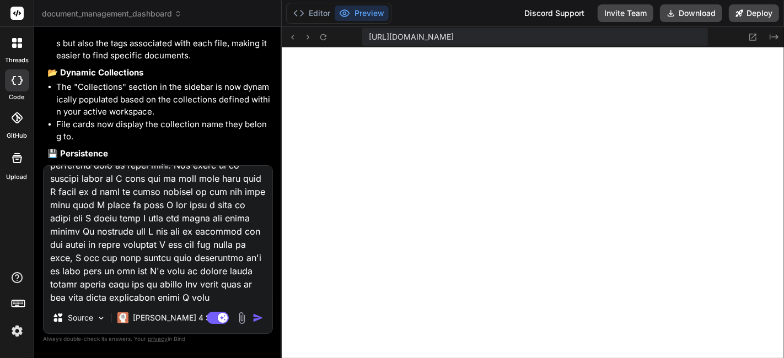
click at [261, 323] on img "button" at bounding box center [258, 318] width 11 height 11
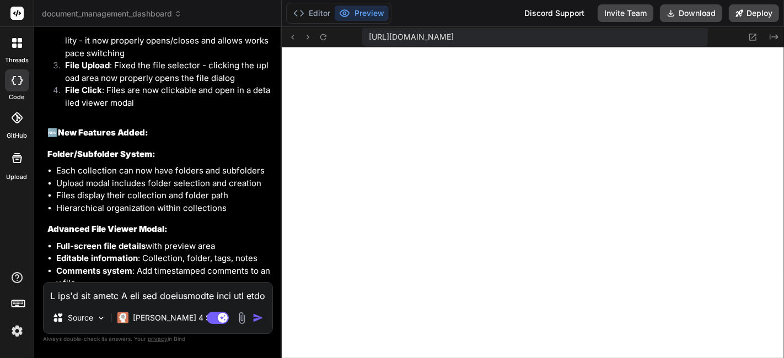
scroll to position [4439, 0]
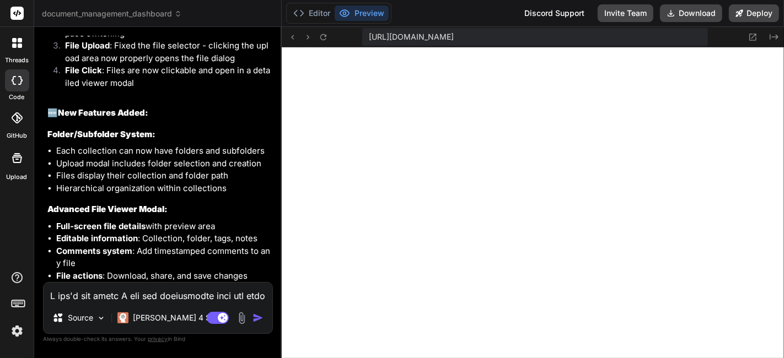
click at [194, 296] on textarea at bounding box center [158, 293] width 229 height 20
click at [218, 300] on textarea "I still cant select or add a workspace" at bounding box center [158, 293] width 229 height 20
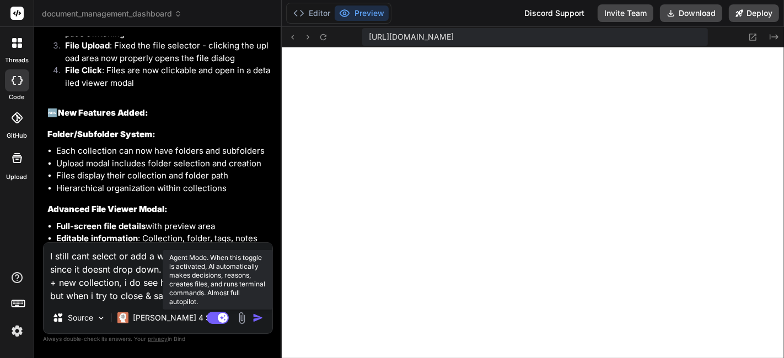
click at [213, 324] on rect at bounding box center [218, 318] width 22 height 12
click at [205, 312] on button "Agent Mode. When this toggle is activated, AI automatically makes decisions, re…" at bounding box center [218, 318] width 26 height 13
click at [224, 320] on icon at bounding box center [223, 318] width 6 height 6
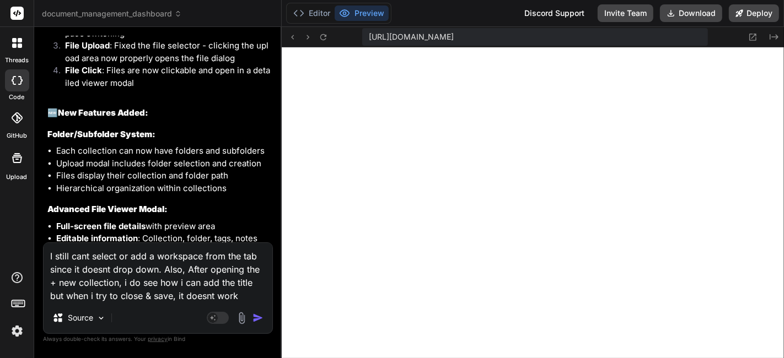
click at [140, 270] on textarea "I still cant select or add a workspace from the tab since it doesnt drop down. …" at bounding box center [158, 273] width 229 height 60
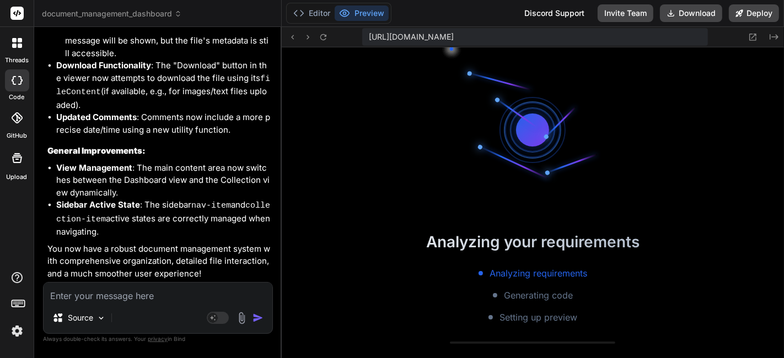
scroll to position [7964, 0]
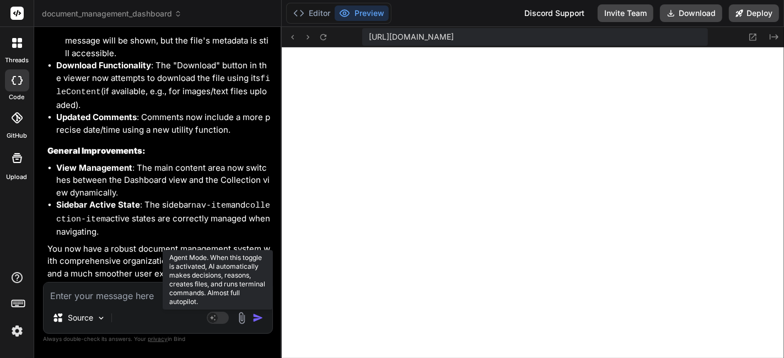
click at [211, 319] on icon at bounding box center [213, 318] width 6 height 6
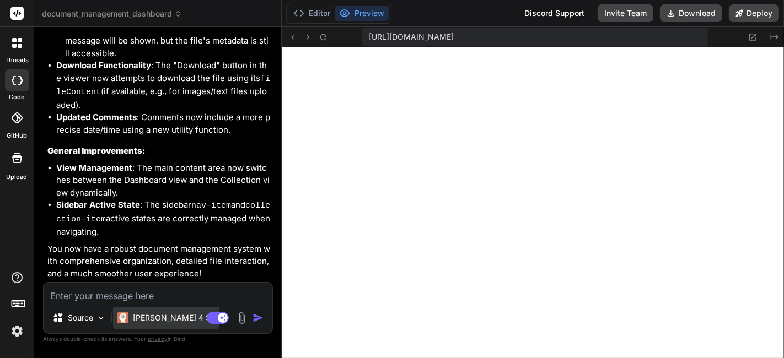
click at [164, 322] on p "[PERSON_NAME] 4 S.." at bounding box center [174, 318] width 82 height 11
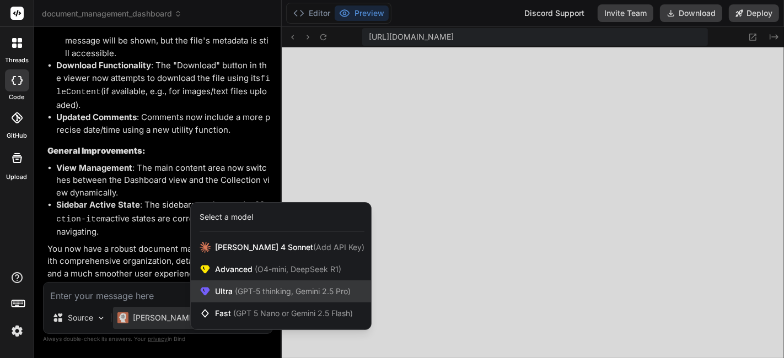
click at [308, 295] on span "(GPT-5 thinking, Gemini 2.5 Pro)" at bounding box center [292, 291] width 118 height 9
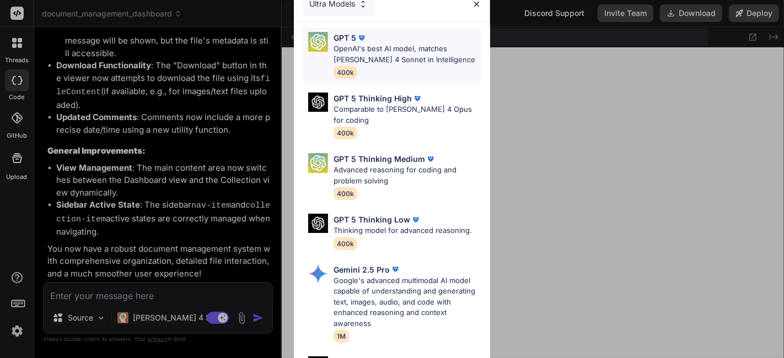
click at [406, 65] on div "GPT 5 OpenAI's best AI model, matches [PERSON_NAME] 4 Sonnet in Intelligence 40…" at bounding box center [408, 55] width 148 height 46
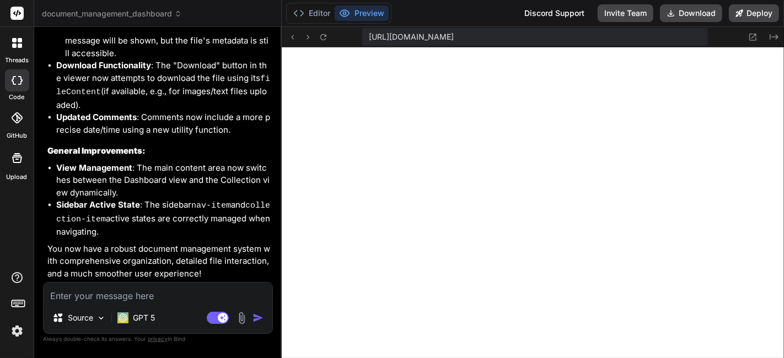
click at [160, 321] on div "Source GPT 5" at bounding box center [158, 320] width 229 height 26
click at [167, 287] on textarea at bounding box center [158, 293] width 229 height 20
click at [155, 289] on textarea "So" at bounding box center [158, 293] width 229 height 20
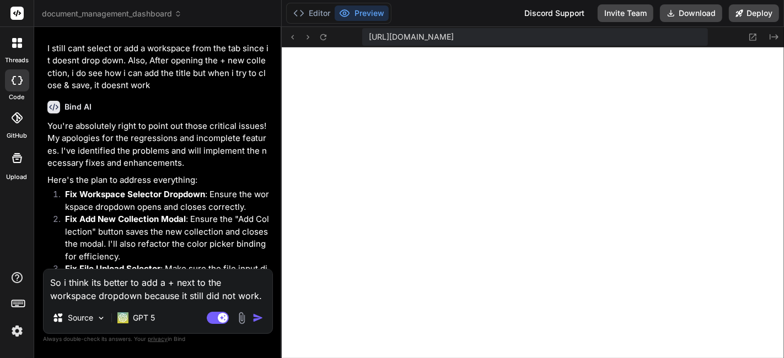
scroll to position [5059, 0]
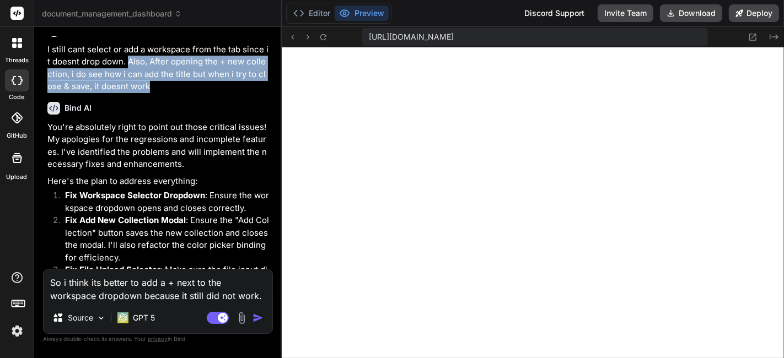
drag, startPoint x: 149, startPoint y: 115, endPoint x: 122, endPoint y: 88, distance: 38.6
click at [122, 88] on p "I still cant select or add a workspace from the tab since it doesnt drop down. …" at bounding box center [158, 69] width 223 height 50
copy p "Also, After opening the + new collection, i do see how i can add the title but …"
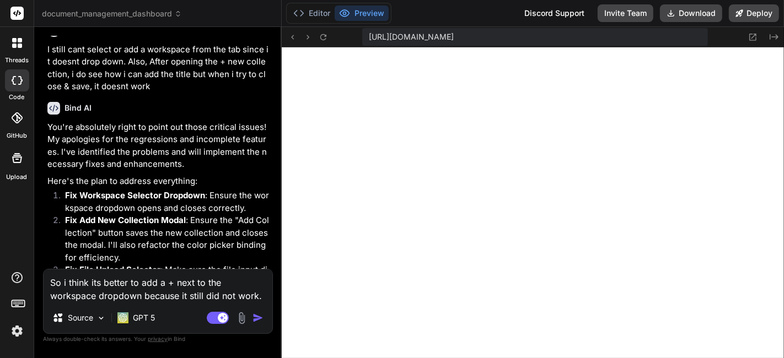
click at [261, 297] on textarea "So i think its better to add a + next to the workspace dropdown because it stil…" at bounding box center [158, 286] width 229 height 33
paste textarea "Also, After opening the + new collection, i do see how i can add the title but …"
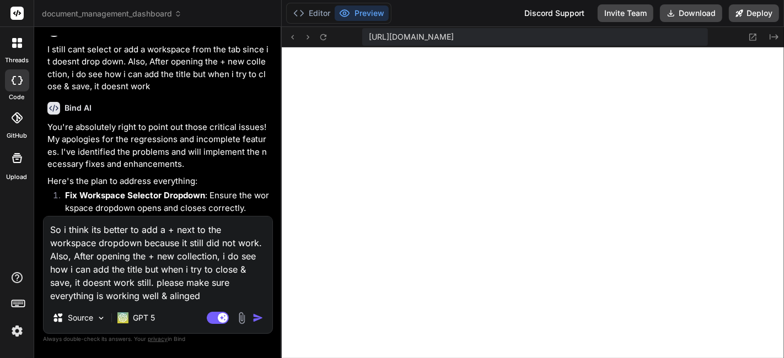
click at [252, 313] on div "Agent Mode. When this toggle is activated, AI automatically makes decisions, re…" at bounding box center [236, 318] width 63 height 13
click at [258, 318] on img "button" at bounding box center [258, 318] width 11 height 11
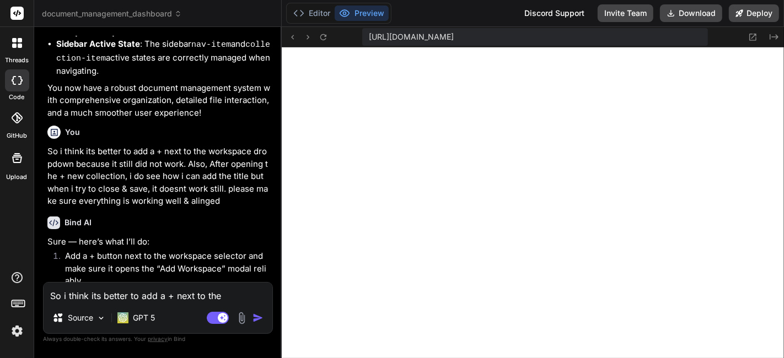
scroll to position [6485, 0]
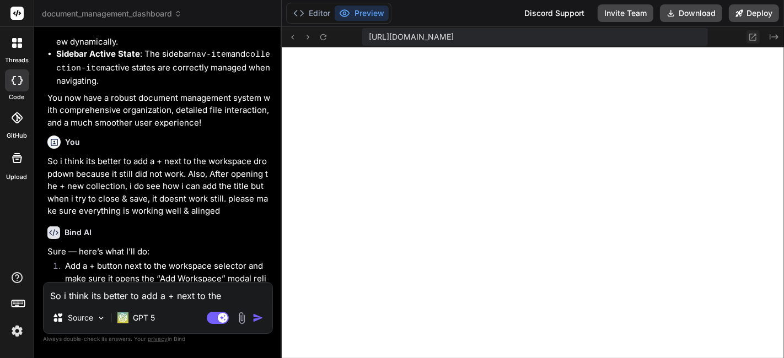
click at [753, 39] on icon at bounding box center [752, 37] width 9 height 9
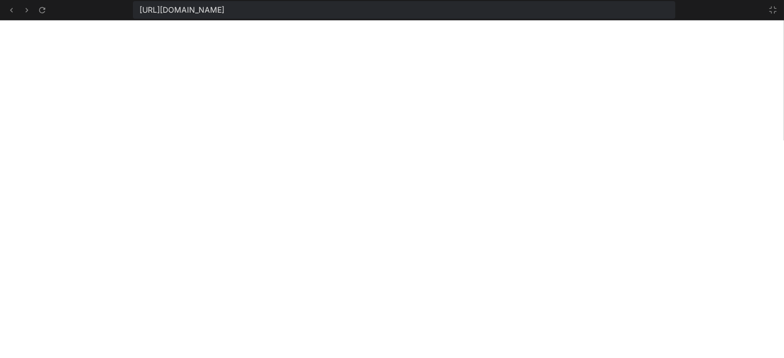
scroll to position [8431, 0]
click at [776, 13] on icon at bounding box center [773, 10] width 9 height 9
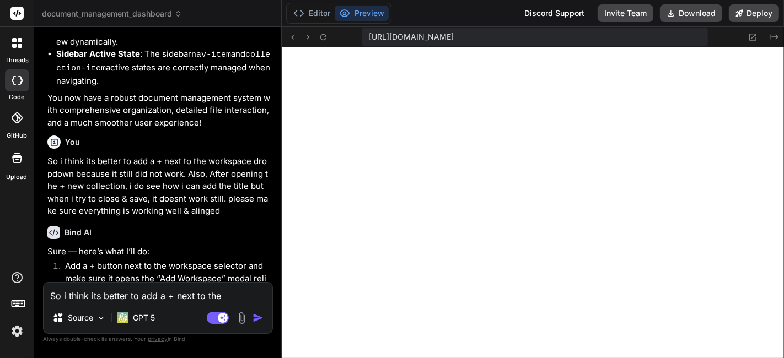
scroll to position [8495, 0]
click at [232, 291] on textarea "So i think its better to add a + next to the workspace dropdown because it stil…" at bounding box center [158, 293] width 229 height 20
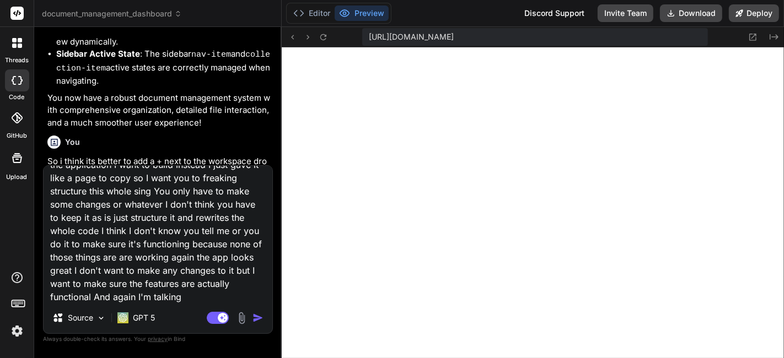
scroll to position [53, 0]
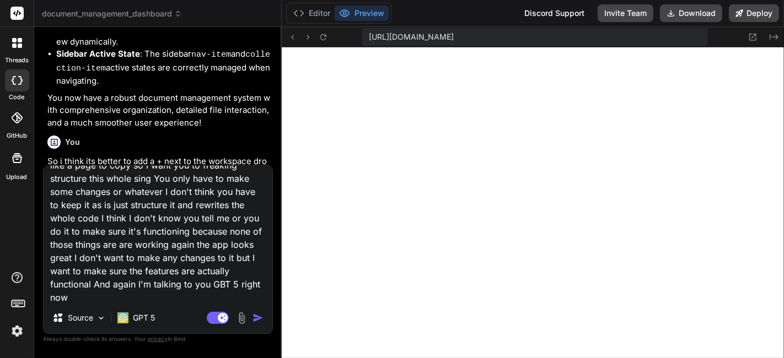
click at [123, 297] on textarea "So it is not working I think the problem is that I didn't originally started wi…" at bounding box center [158, 234] width 229 height 137
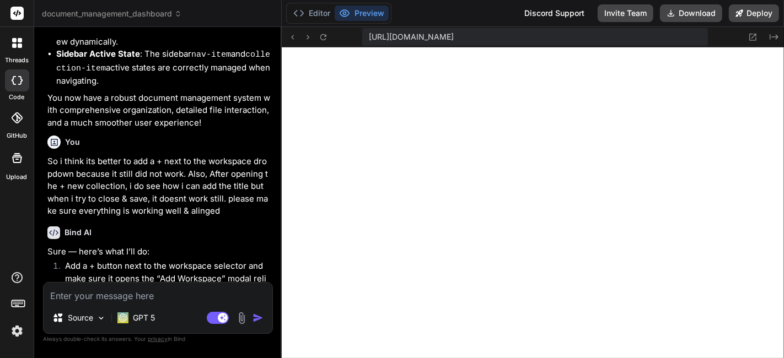
scroll to position [7235, 0]
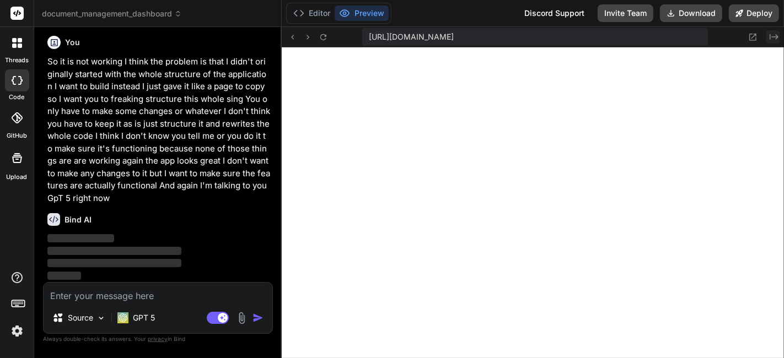
click at [775, 35] on icon "Created with Pixso." at bounding box center [774, 37] width 9 height 9
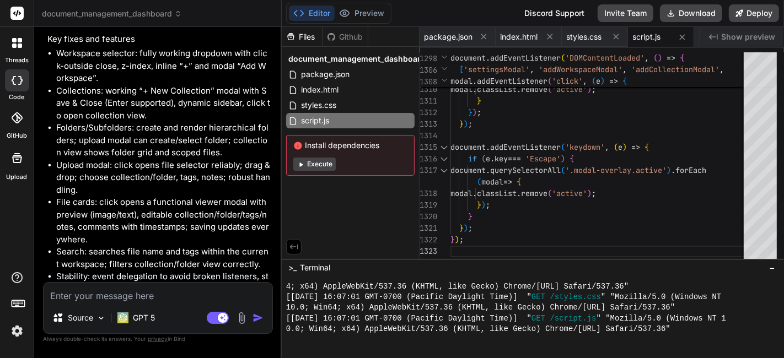
scroll to position [8099, 0]
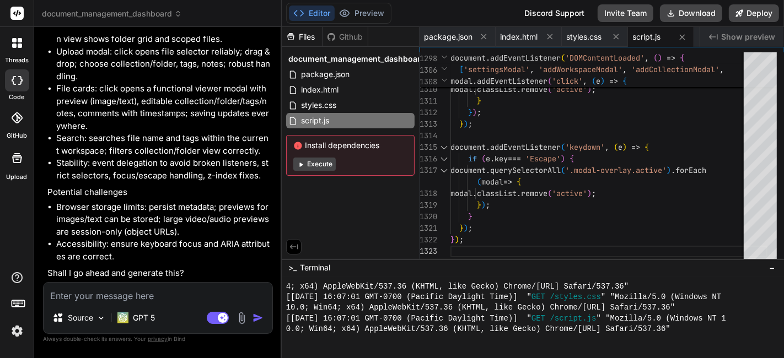
click at [130, 296] on textarea at bounding box center [158, 293] width 229 height 20
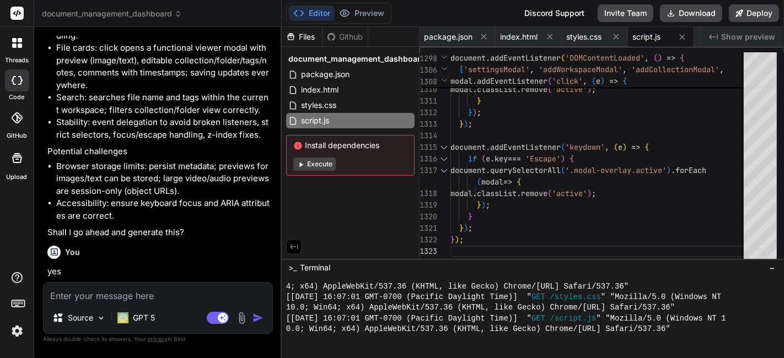
scroll to position [8214, 0]
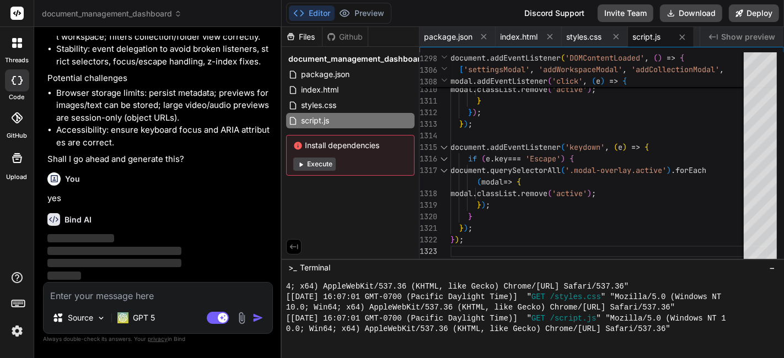
click at [179, 216] on div "Bind AI" at bounding box center [158, 219] width 223 height 13
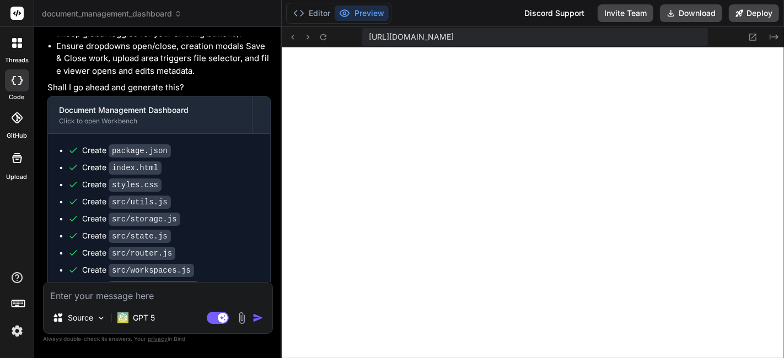
scroll to position [8704, 0]
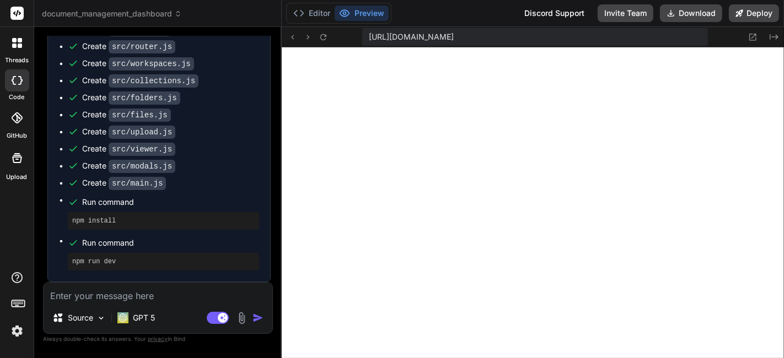
click at [179, 291] on textarea at bounding box center [158, 293] width 229 height 20
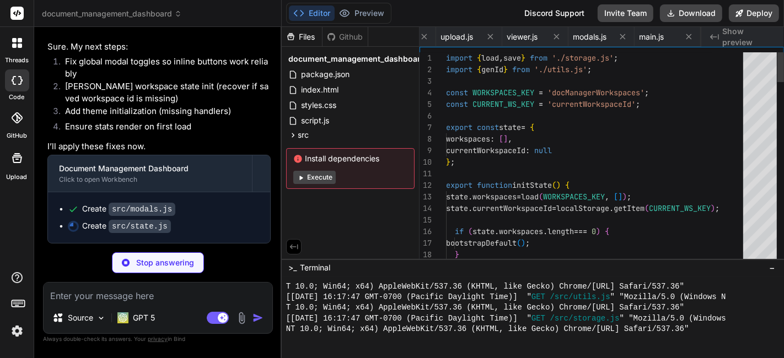
scroll to position [0, 406]
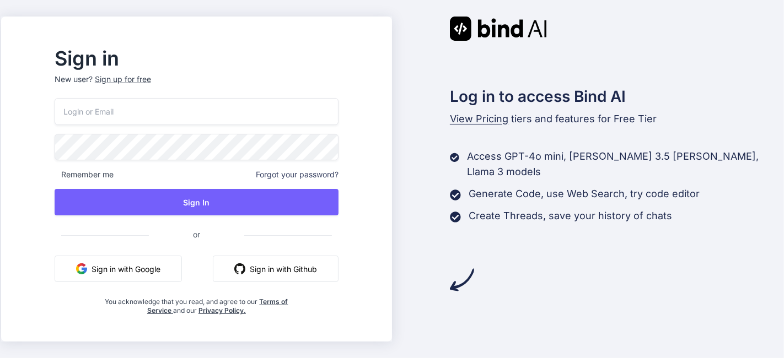
type input "[EMAIL_ADDRESS][DOMAIN_NAME]"
click at [160, 277] on button "Sign in with Google" at bounding box center [118, 269] width 127 height 26
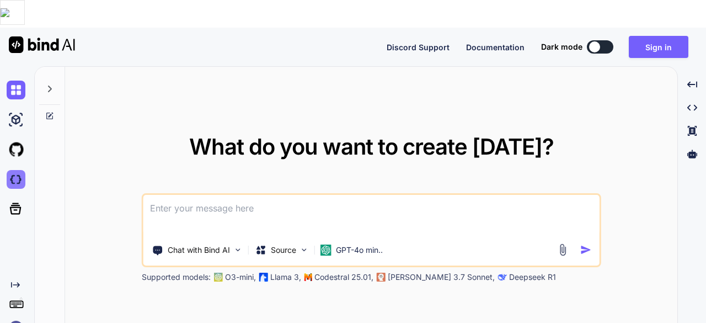
click at [18, 170] on img at bounding box center [16, 179] width 19 height 19
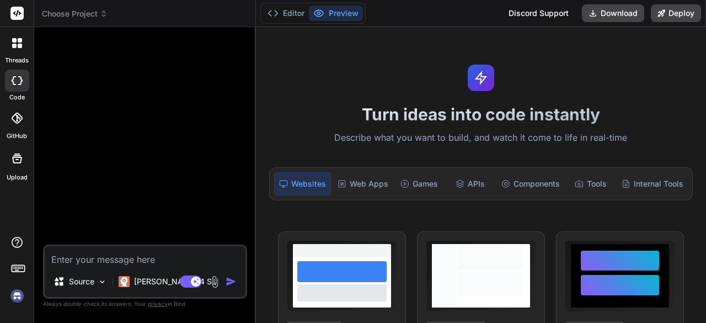
click at [13, 49] on div at bounding box center [17, 42] width 23 height 23
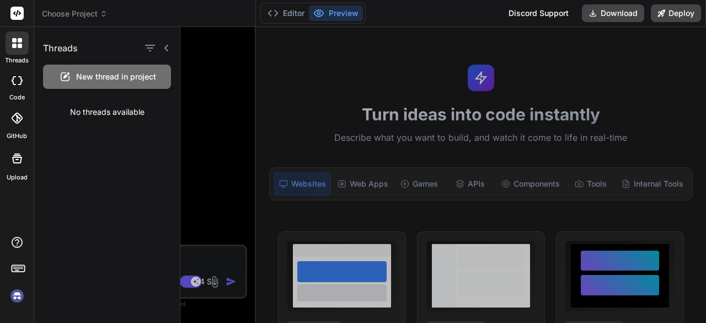
click at [4, 36] on div "threads" at bounding box center [17, 46] width 34 height 38
click at [8, 292] on img at bounding box center [17, 295] width 19 height 19
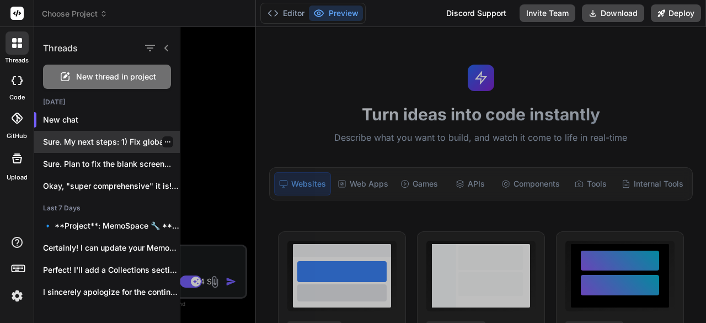
click at [73, 146] on p "Sure. My next steps: 1) Fix global..." at bounding box center [111, 141] width 137 height 11
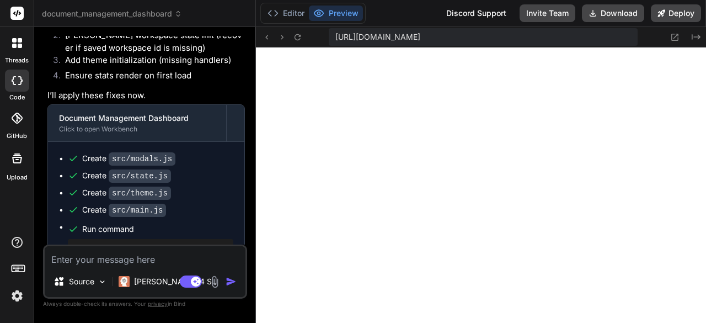
scroll to position [803, 0]
click at [172, 282] on p "[PERSON_NAME] 4 S.." at bounding box center [175, 281] width 82 height 11
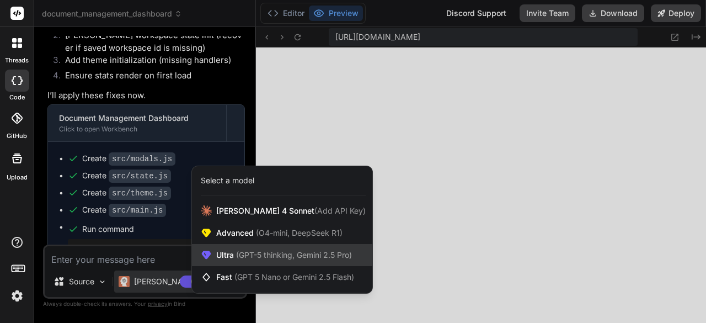
click at [297, 253] on span "(GPT-5 thinking, Gemini 2.5 Pro)" at bounding box center [293, 254] width 118 height 9
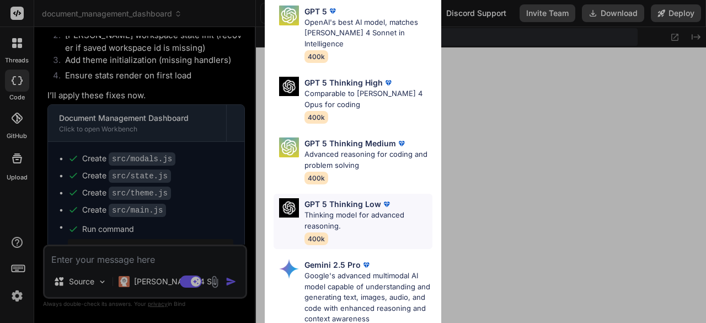
scroll to position [0, 0]
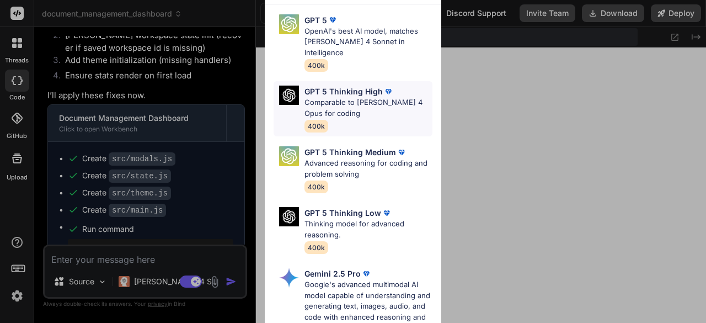
click at [368, 97] on p "Comparable to [PERSON_NAME] 4 Opus for coding" at bounding box center [368, 108] width 128 height 22
type textarea "x"
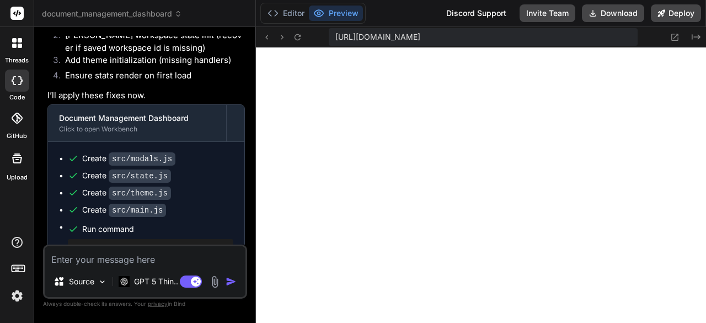
click at [195, 260] on textarea at bounding box center [145, 256] width 201 height 20
type textarea "t"
type textarea "x"
type textarea "th"
type textarea "x"
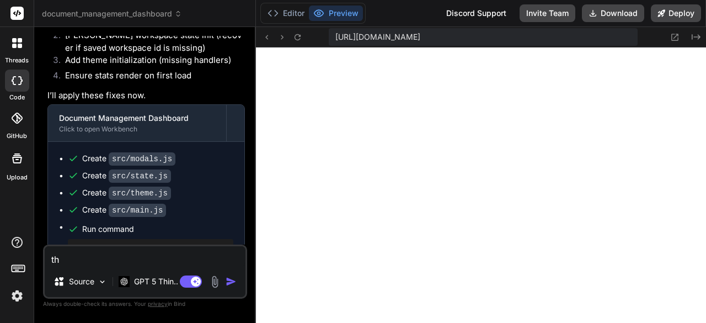
type textarea "the"
type textarea "x"
type textarea "the"
type textarea "x"
type textarea "the w"
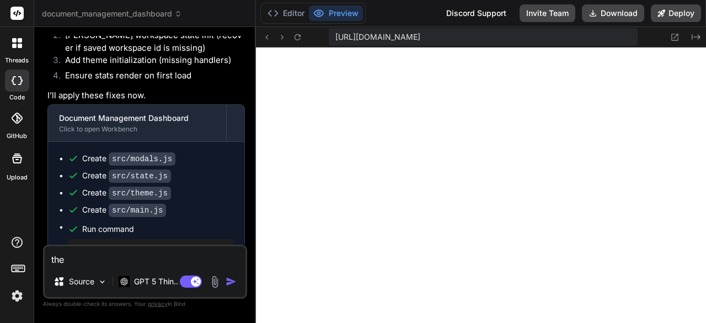
type textarea "x"
type textarea "the wo"
type textarea "x"
type textarea "the wor"
type textarea "x"
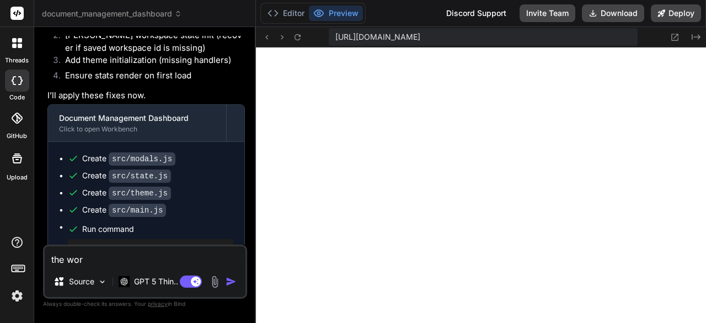
type textarea "the work"
type textarea "x"
type textarea "the works"
type textarea "x"
type textarea "the worksp"
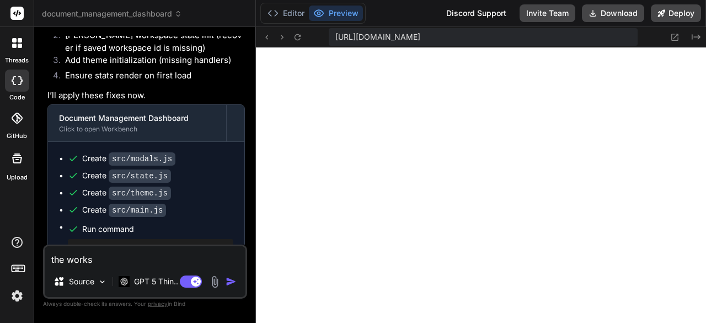
type textarea "x"
type textarea "the workspa"
type textarea "x"
type textarea "the workspac"
type textarea "x"
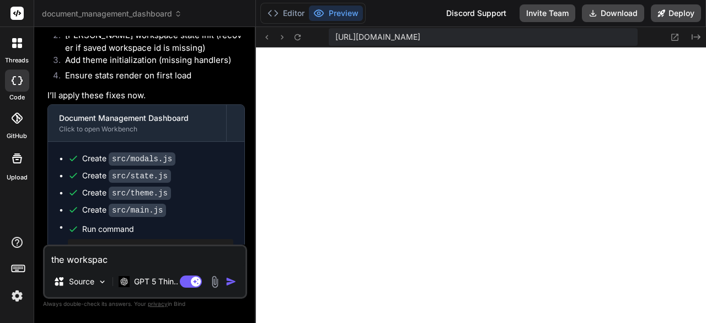
type textarea "the workspace"
type textarea "x"
type textarea "the workspace"
type textarea "x"
type textarea "the workspace t"
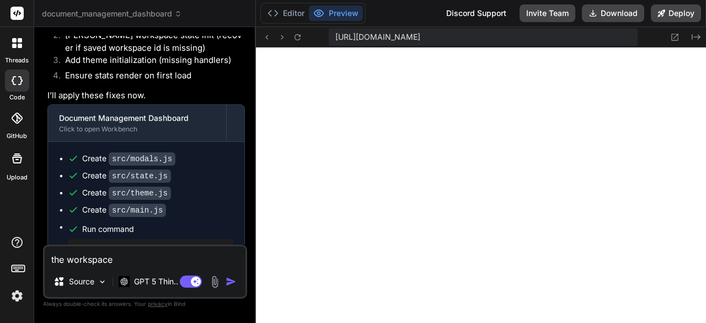
type textarea "x"
type textarea "the workspace ta"
type textarea "x"
type textarea "the workspace tab"
type textarea "x"
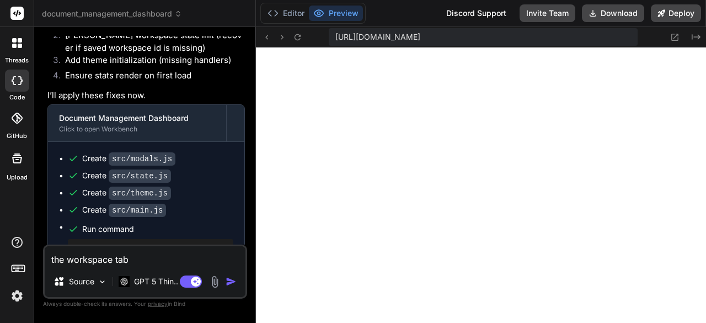
type textarea "the workspace tab"
type textarea "x"
type textarea "the workspace tab d"
type textarea "x"
type textarea "the workspace tab do"
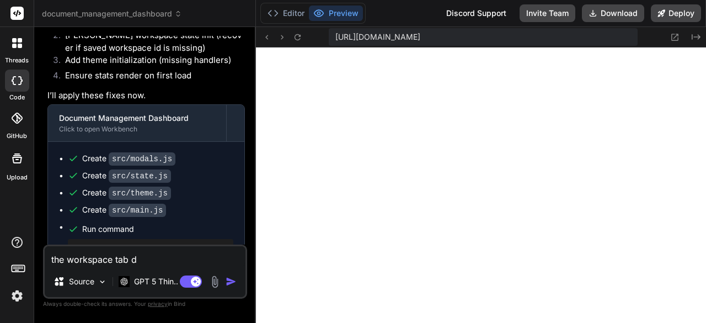
type textarea "x"
type textarea "the workspace tab doe"
type textarea "x"
type textarea "the workspace tab does"
type textarea "x"
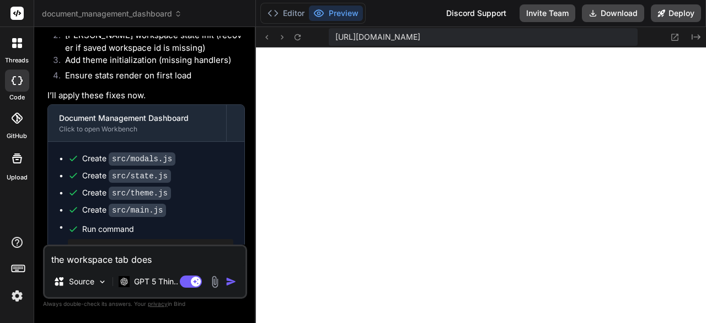
type textarea "the workspace tab does"
type textarea "x"
type textarea "the workspace tab does n"
type textarea "x"
type textarea "the workspace tab does no"
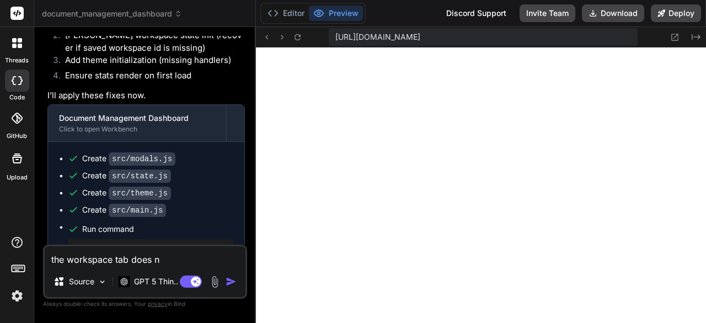
type textarea "x"
type textarea "the workspace tab does not"
type textarea "x"
type textarea "the workspace tab does not"
type textarea "x"
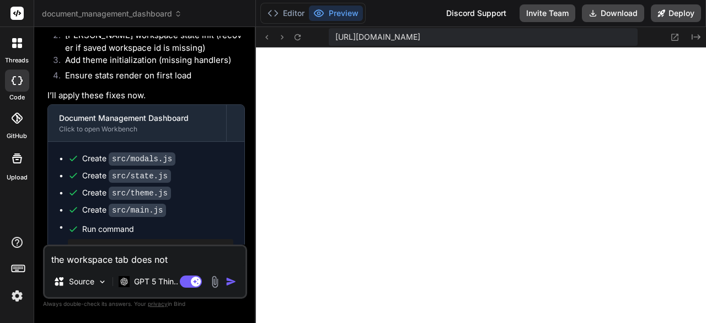
type textarea "the workspace tab does not d"
type textarea "x"
type textarea "the workspace tab does not dr"
type textarea "x"
type textarea "the workspace tab does not dro"
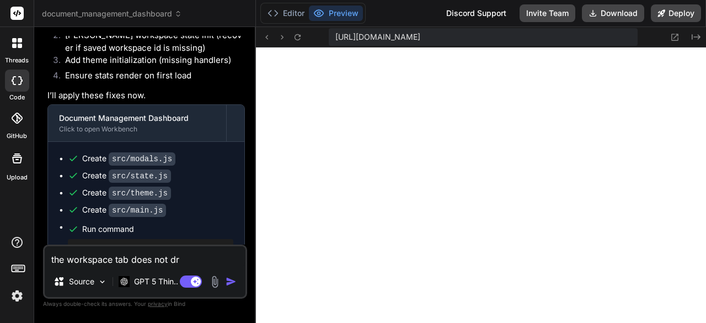
type textarea "x"
type textarea "the workspace tab does not drop"
type textarea "x"
type textarea "the workspace tab does not dropd"
type textarea "x"
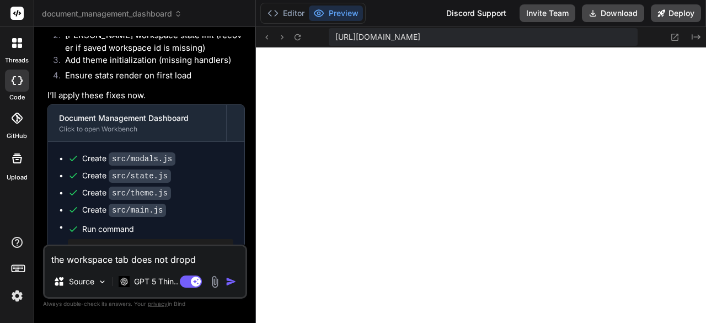
type textarea "the workspace tab does not dropdo"
type textarea "x"
type textarea "the workspace tab does not dropdow"
type textarea "x"
type textarea "the workspace tab does not dropdown"
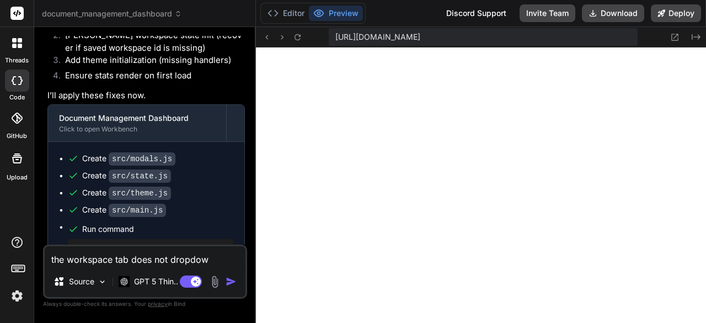
type textarea "x"
type textarea "the workspace tab does not dropdown"
type textarea "x"
type textarea "the workspace tab does not dropdown I"
type textarea "x"
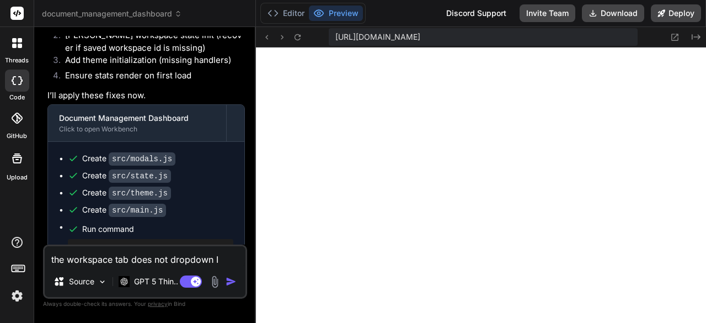
type textarea "the workspace tab does not dropdown I"
type textarea "x"
type textarea "the workspace tab does not dropdown I c"
type textarea "x"
type textarea "the workspace tab does not dropdown I ca"
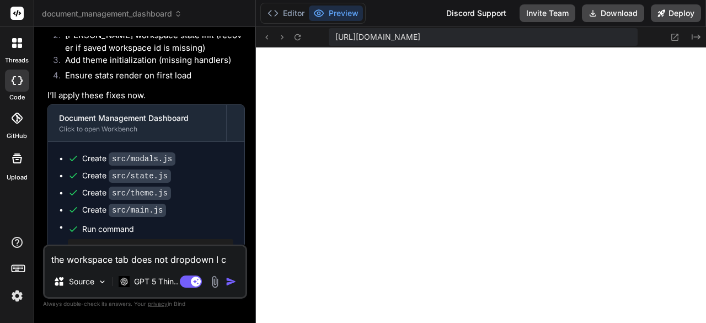
type textarea "x"
type textarea "the workspace tab does not dropdown I can"
type textarea "x"
type textarea "the workspace tab does not dropdown I cann"
type textarea "x"
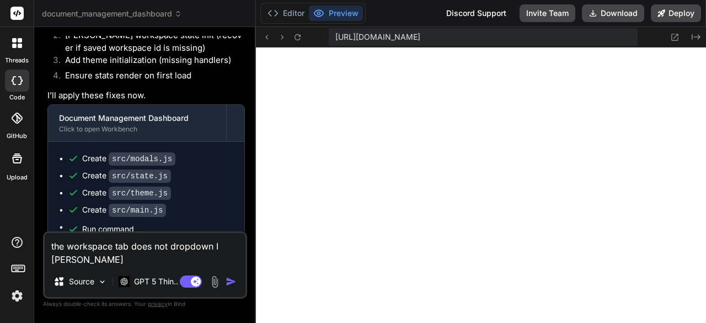
type textarea "the workspace tab does not dropdown I canno"
type textarea "x"
type textarea "the workspace tab does not dropdown I cannot"
type textarea "x"
type textarea "the workspace tab does not dropdown I cannot"
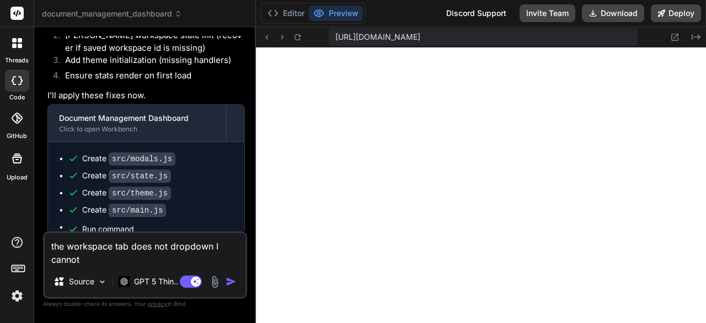
type textarea "x"
type textarea "the workspace tab does not dropdown I cannot a"
type textarea "x"
type textarea "the workspace tab does not dropdown I cannot ad"
type textarea "x"
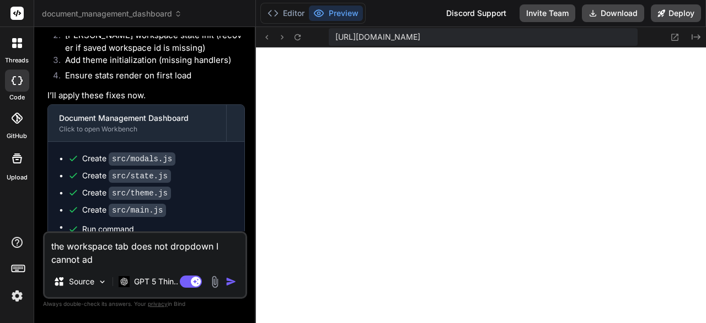
type textarea "the workspace tab does not dropdown I cannot add"
type textarea "x"
type textarea "the workspace tab does not dropdown I cannot add"
type textarea "x"
type textarea "the workspace tab does not dropdown I cannot add a"
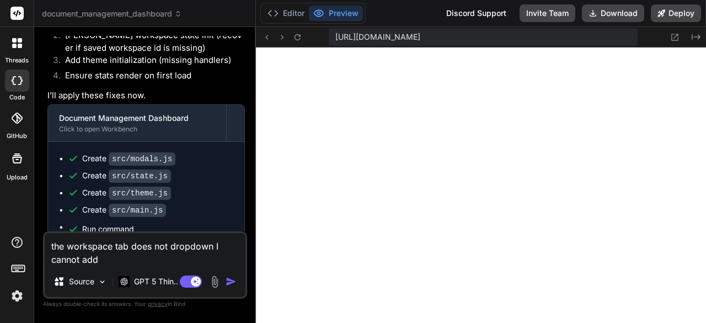
type textarea "x"
type textarea "the workspace tab does not dropdown I cannot add a"
type textarea "x"
type textarea "the workspace tab does not dropdown I cannot add a w"
type textarea "x"
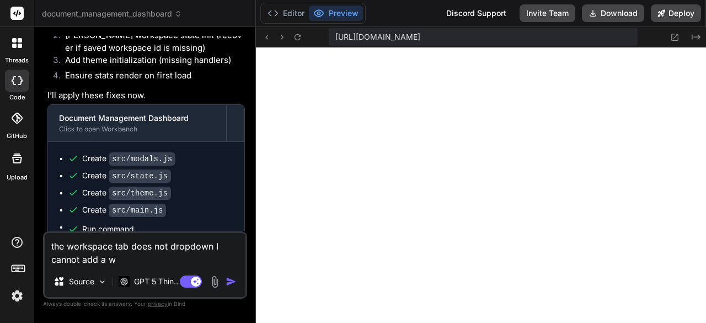
type textarea "the workspace tab does not dropdown I cannot add a wo"
type textarea "x"
type textarea "the workspace tab does not dropdown I cannot add a wor"
type textarea "x"
type textarea "the workspace tab does not dropdown I cannot add a work"
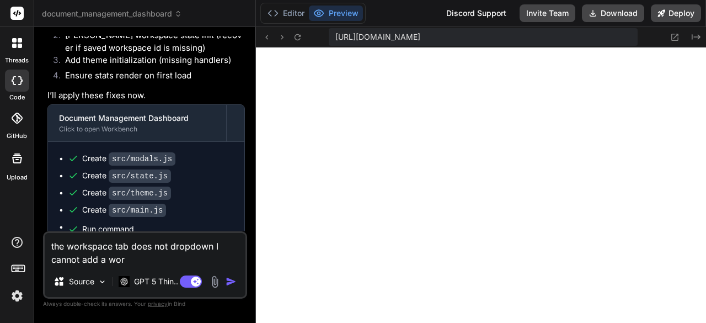
type textarea "x"
type textarea "the workspace tab does not dropdown I cannot add a works"
type textarea "x"
type textarea "the workspace tab does not dropdown I cannot add a worksp"
type textarea "x"
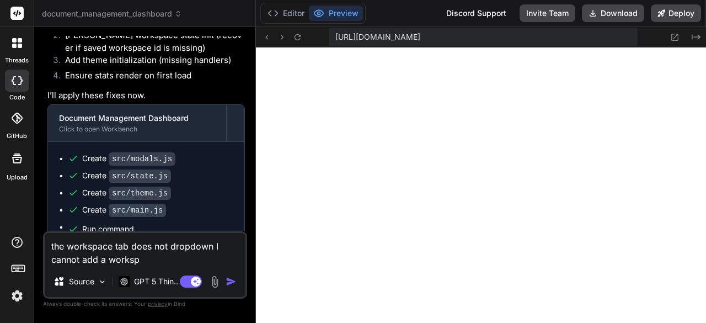
type textarea "the workspace tab does not dropdown I cannot add a workspa"
type textarea "x"
type textarea "the workspace tab does not dropdown I cannot add a workspac"
type textarea "x"
type textarea "the workspace tab does not dropdown I cannot add a workspace"
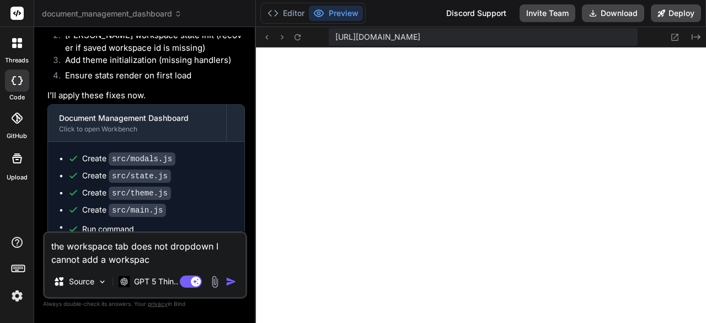
type textarea "x"
type textarea "the workspace tab does not dropdown I cannot add a workspace."
type textarea "x"
type textarea "the workspace tab does not dropdown I cannot add a workspace."
type textarea "x"
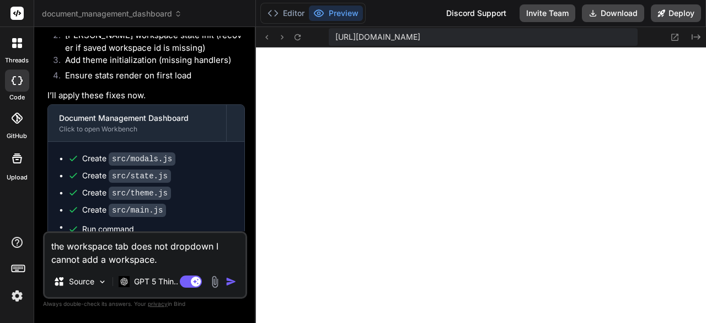
type textarea "the workspace tab does not dropdown I cannot add a workspace. A"
type textarea "x"
type textarea "the workspace tab does not dropdown I cannot add a workspace. Al"
type textarea "x"
type textarea "the workspace tab does not dropdown I cannot add a workspace. Als"
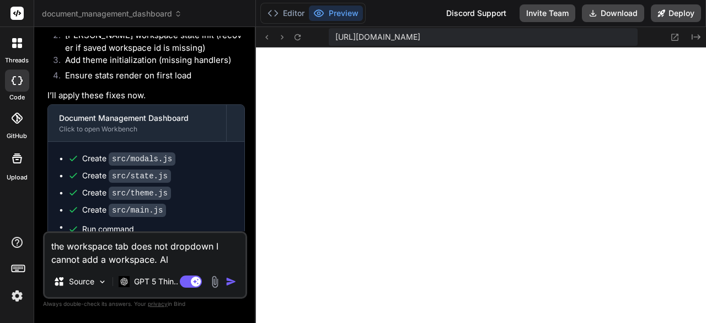
type textarea "x"
type textarea "the workspace tab does not dropdown I cannot add a workspace. Also"
type textarea "x"
type textarea "the workspace tab does not dropdown I cannot add a workspace. Also"
type textarea "x"
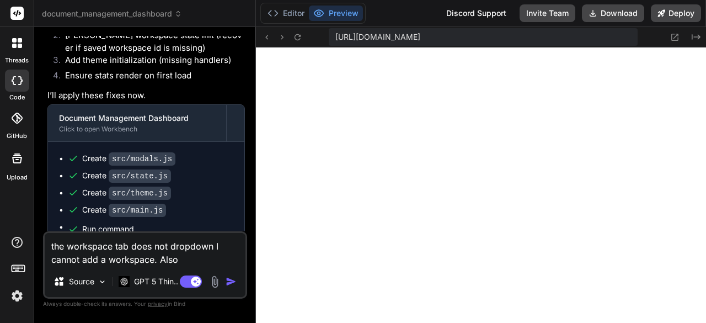
type textarea "the workspace tab does not dropdown I cannot add a workspace. Also T"
type textarea "x"
type textarea "the workspace tab does not dropdown I cannot add a workspace. Also Th"
type textarea "x"
type textarea "the workspace tab does not dropdown I cannot add a workspace. Also The"
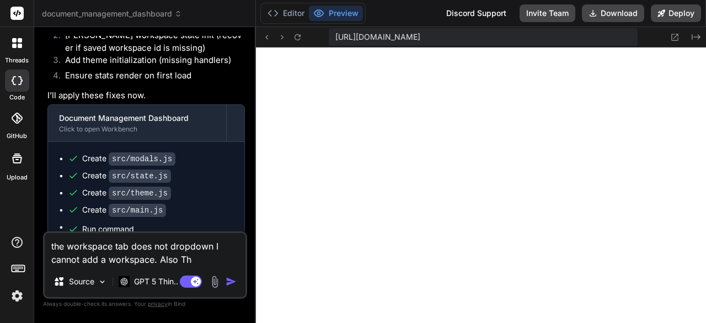
type textarea "x"
type textarea "the workspace tab does not dropdown I cannot add a workspace. Also The"
type textarea "x"
type textarea "the workspace tab does not dropdown I cannot add a workspace. Also The c"
type textarea "x"
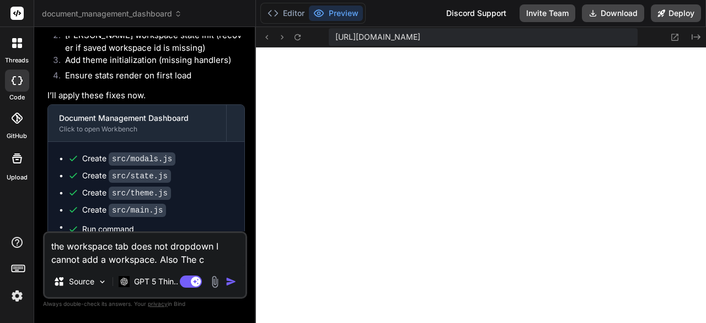
type textarea "the workspace tab does not dropdown I cannot add a workspace. Also The co"
type textarea "x"
type textarea "the workspace tab does not dropdown I cannot add a workspace. Also The col"
type textarea "x"
type textarea "the workspace tab does not dropdown I cannot add a workspace. Also The coll"
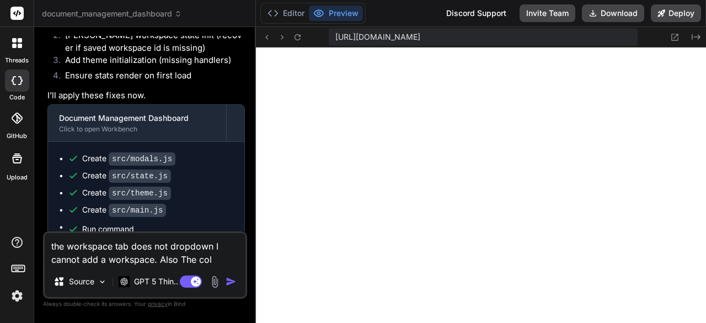
type textarea "x"
type textarea "the workspace tab does not dropdown I cannot add a workspace. Also The colle"
type textarea "x"
type textarea "the workspace tab does not dropdown I cannot add a workspace. Also The collec"
type textarea "x"
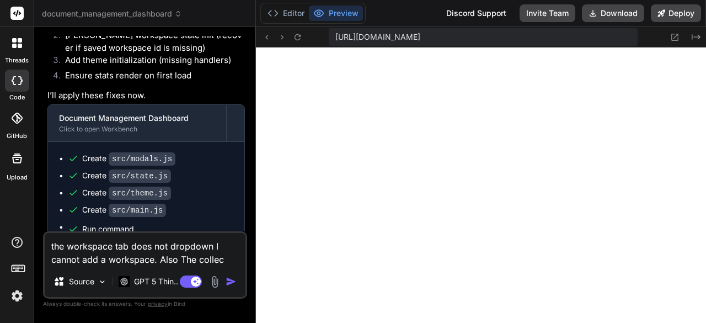
type textarea "the workspace tab does not dropdown I cannot add a workspace. Also The collect"
type textarea "x"
type textarea "the workspace tab does not dropdown I cannot add a workspace. Also The collecti"
type textarea "x"
type textarea "the workspace tab does not dropdown I cannot add a workspace. Also The collectio"
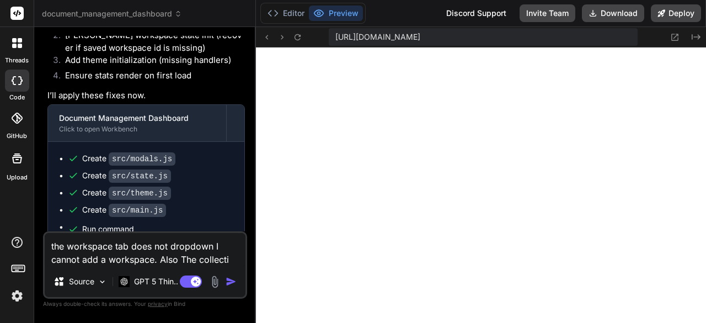
type textarea "x"
type textarea "the workspace tab does not dropdown I cannot add a workspace. Also The collecti…"
type textarea "x"
type textarea "the workspace tab does not dropdown I cannot add a workspace. Also The collecti…"
type textarea "x"
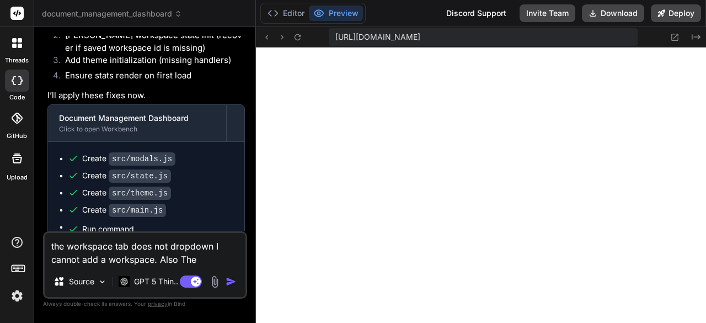
type textarea "the workspace tab does not dropdown I cannot add a workspace. Also The collecti…"
type textarea "x"
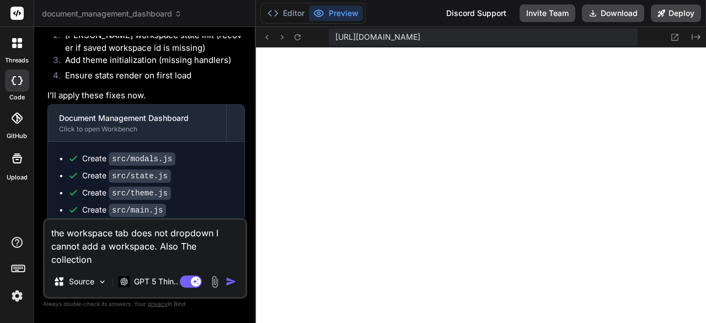
type textarea "the workspace tab does not dropdown I cannot add a workspace. Also The + collec…"
type textarea "x"
type textarea "the workspace tab does not dropdown I cannot add a workspace. Also The + collec…"
type textarea "x"
type textarea "the workspace tab does not dropdown I cannot add a workspace. Also The + n coll…"
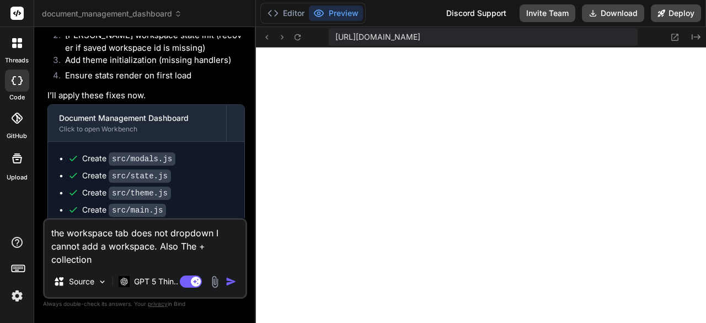
type textarea "x"
type textarea "the workspace tab does not dropdown I cannot add a workspace. Also The + ne col…"
type textarea "x"
type textarea "the workspace tab does not dropdown I cannot add a workspace. Also The + new co…"
type textarea "x"
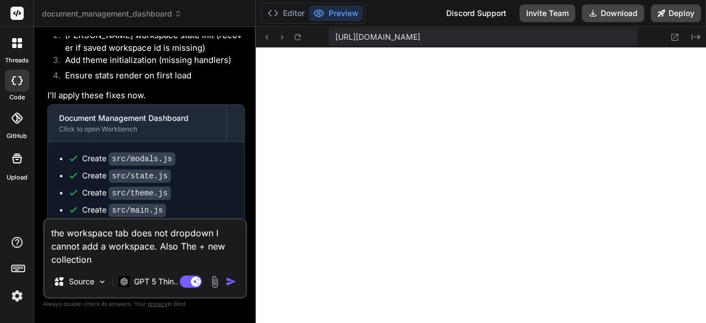
type textarea "the workspace tab does not dropdown I cannot add a workspace. Also The + new co…"
type textarea "x"
type textarea "the workspace tab does not dropdown I cannot add a workspace. Also The + new co…"
type textarea "x"
type textarea "the workspace tab does not dropdown I cannot add a workspace. Also The + new co…"
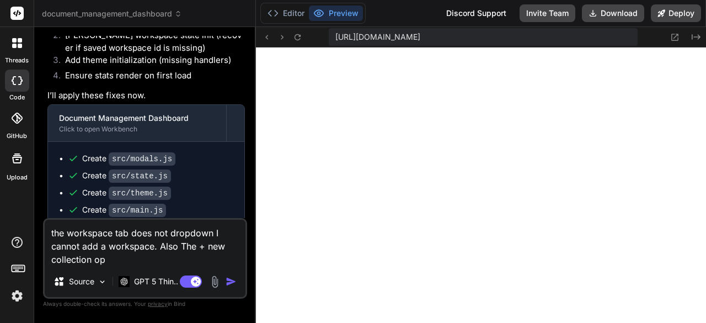
type textarea "x"
type textarea "the workspace tab does not dropdown I cannot add a workspace. Also The + new co…"
type textarea "x"
type textarea "the workspace tab does not dropdown I cannot add a workspace. Also The + new co…"
type textarea "x"
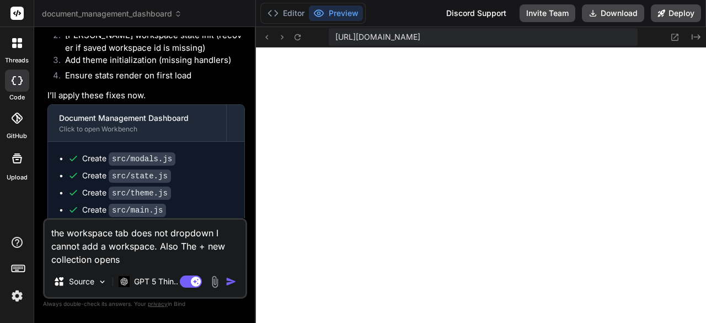
type textarea "the workspace tab does not dropdown I cannot add a workspace. Also The + new co…"
type textarea "x"
type textarea "the workspace tab does not dropdown I cannot add a workspace. Also The + new co…"
type textarea "x"
type textarea "the workspace tab does not dropdown I cannot add a workspace. Also The + new co…"
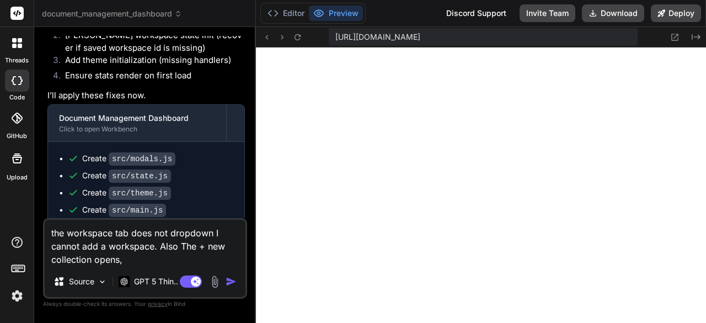
type textarea "x"
type textarea "the workspace tab does not dropdown I cannot add a workspace. Also The + new co…"
type textarea "x"
type textarea "the workspace tab does not dropdown I cannot add a workspace. Also The + new co…"
type textarea "x"
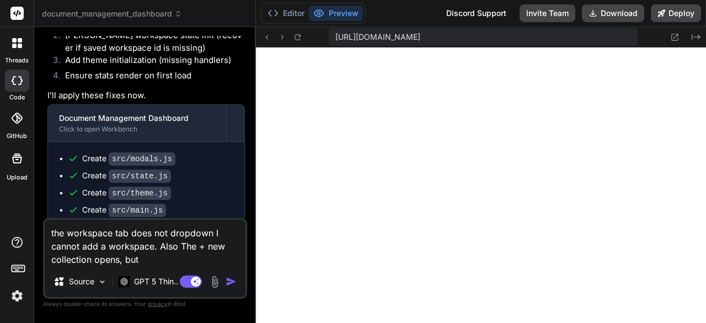
type textarea "the workspace tab does not dropdown I cannot add a workspace. Also The + new co…"
type textarea "x"
type textarea "the workspace tab does not dropdown I cannot add a workspace. Also The + new co…"
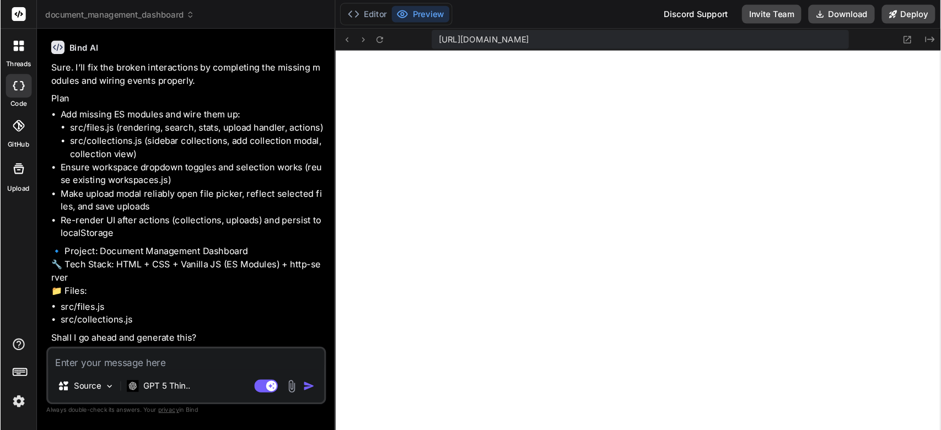
scroll to position [618, 0]
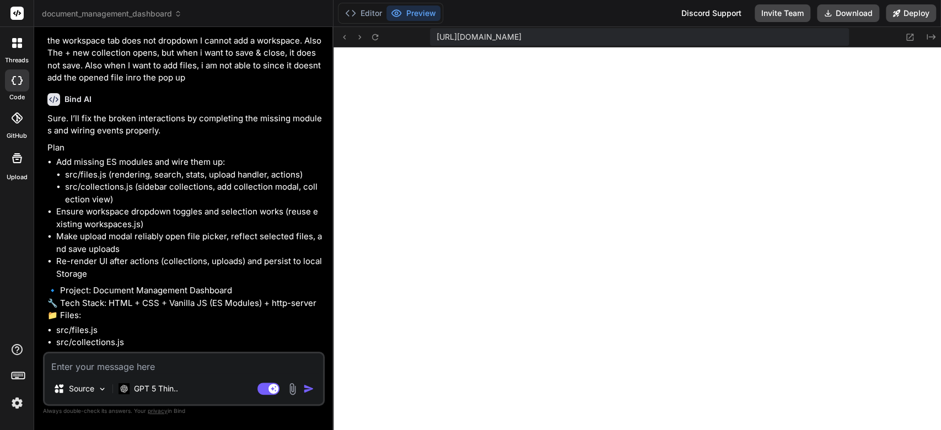
click at [226, 322] on textarea at bounding box center [184, 363] width 278 height 20
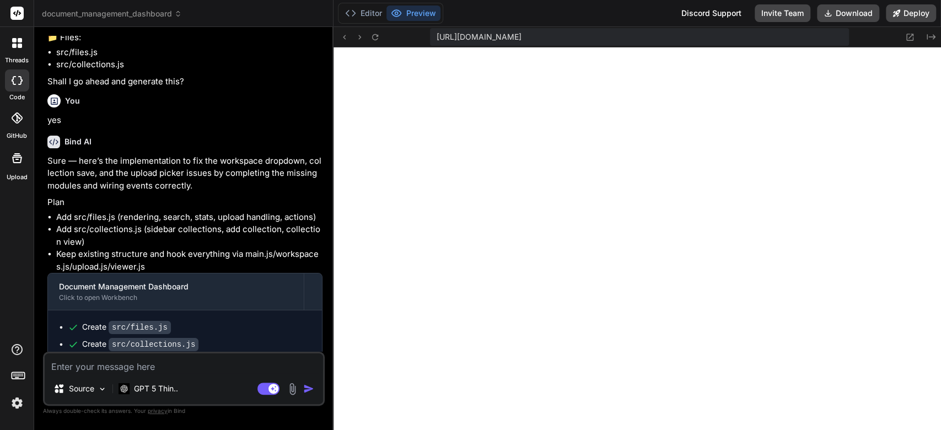
scroll to position [4895, 0]
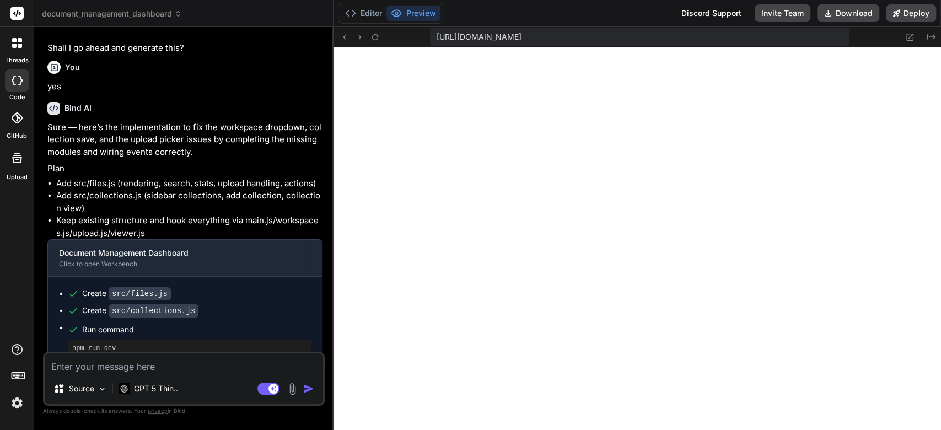
click at [403, 14] on button "Preview" at bounding box center [414, 13] width 54 height 15
click at [410, 13] on button "Preview" at bounding box center [414, 13] width 54 height 15
click at [416, 14] on button "Preview" at bounding box center [414, 13] width 54 height 15
click at [360, 13] on button "Editor" at bounding box center [364, 13] width 46 height 15
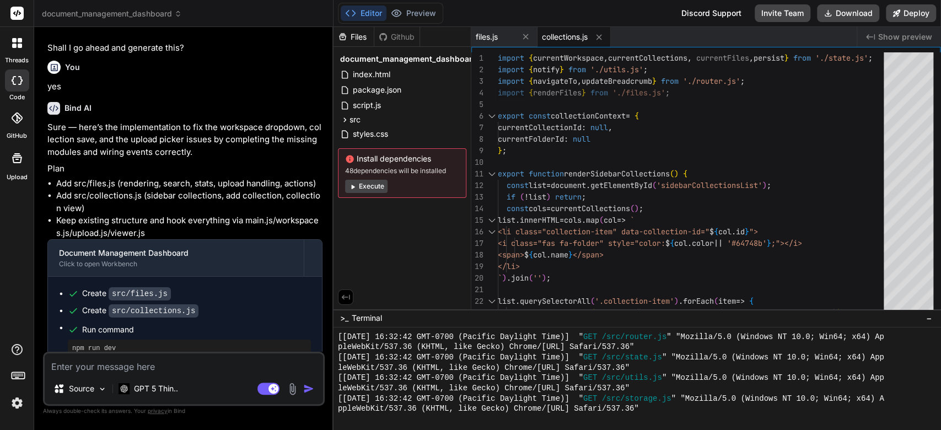
click at [352, 186] on icon at bounding box center [352, 187] width 3 height 4
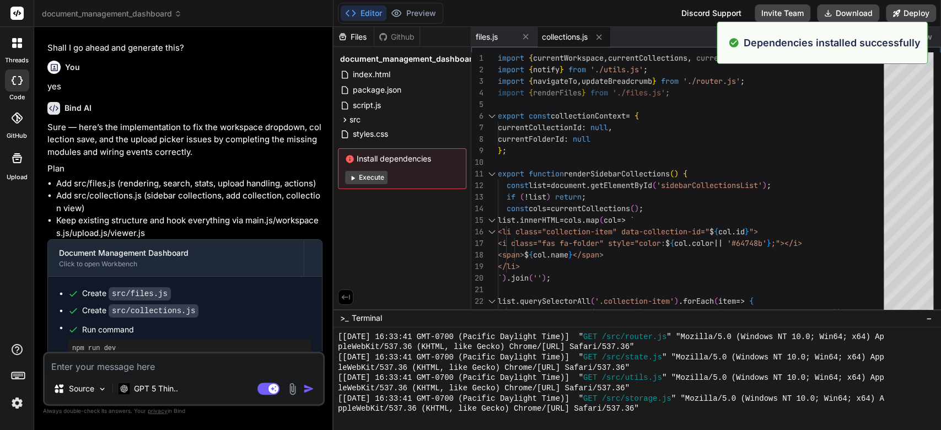
scroll to position [1996, 0]
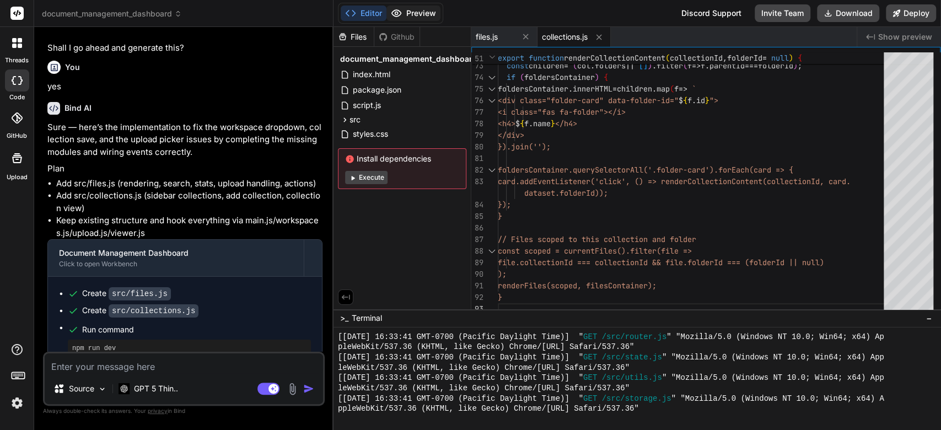
click at [413, 12] on button "Preview" at bounding box center [414, 13] width 54 height 15
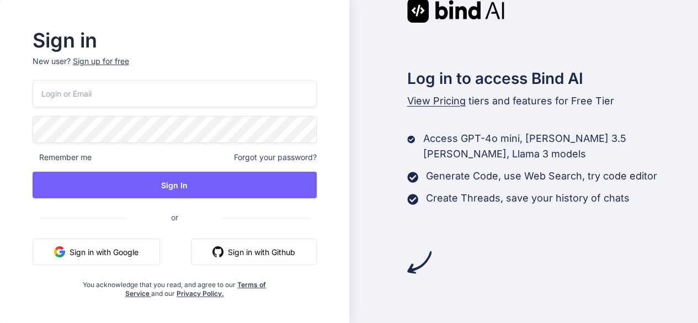
type input "[EMAIL_ADDRESS][DOMAIN_NAME]"
click at [88, 259] on button "Sign in with Google" at bounding box center [96, 251] width 127 height 26
